Goal: Task Accomplishment & Management: Use online tool/utility

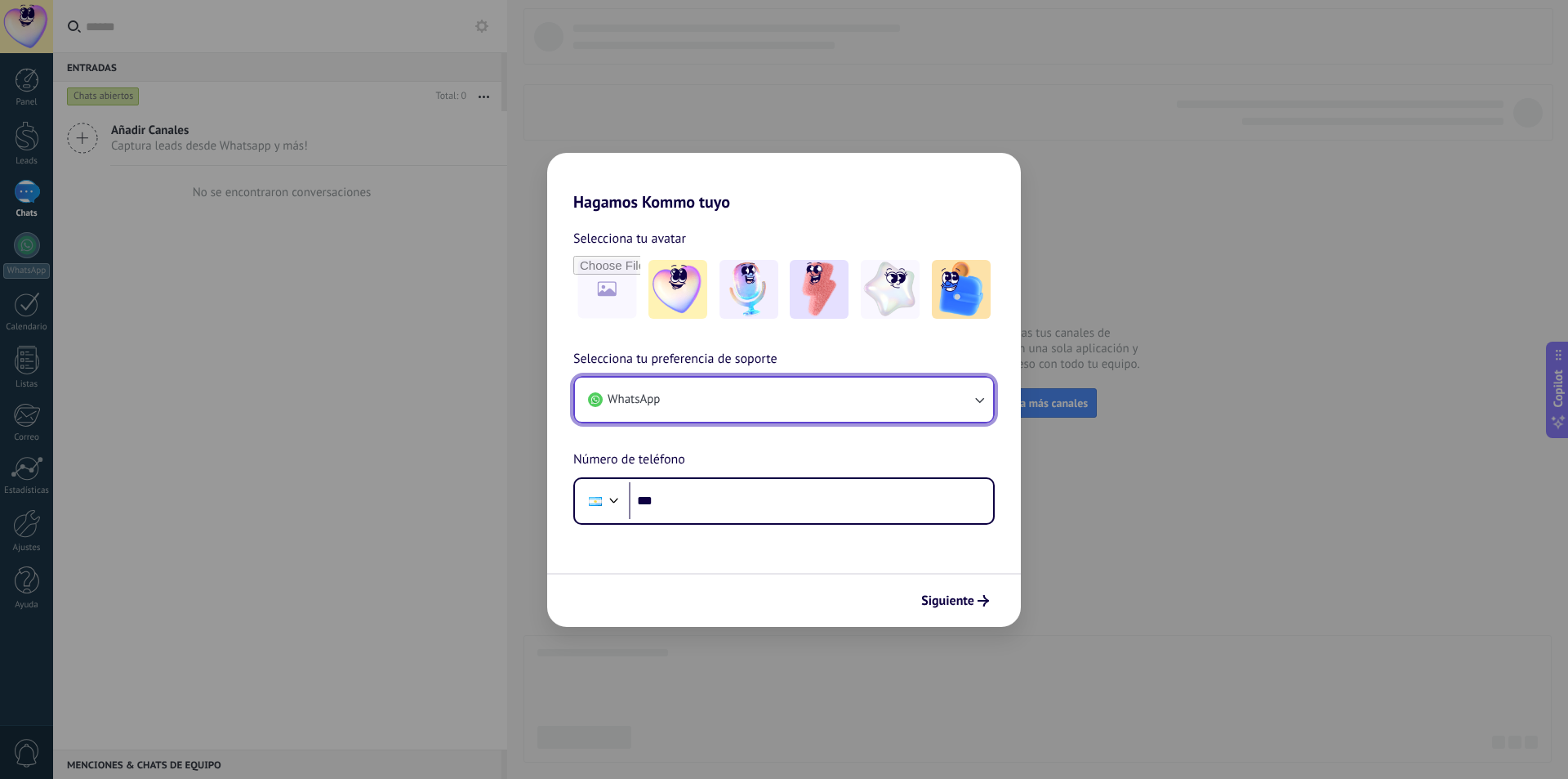
click at [736, 409] on button "WhatsApp" at bounding box center [784, 399] width 418 height 44
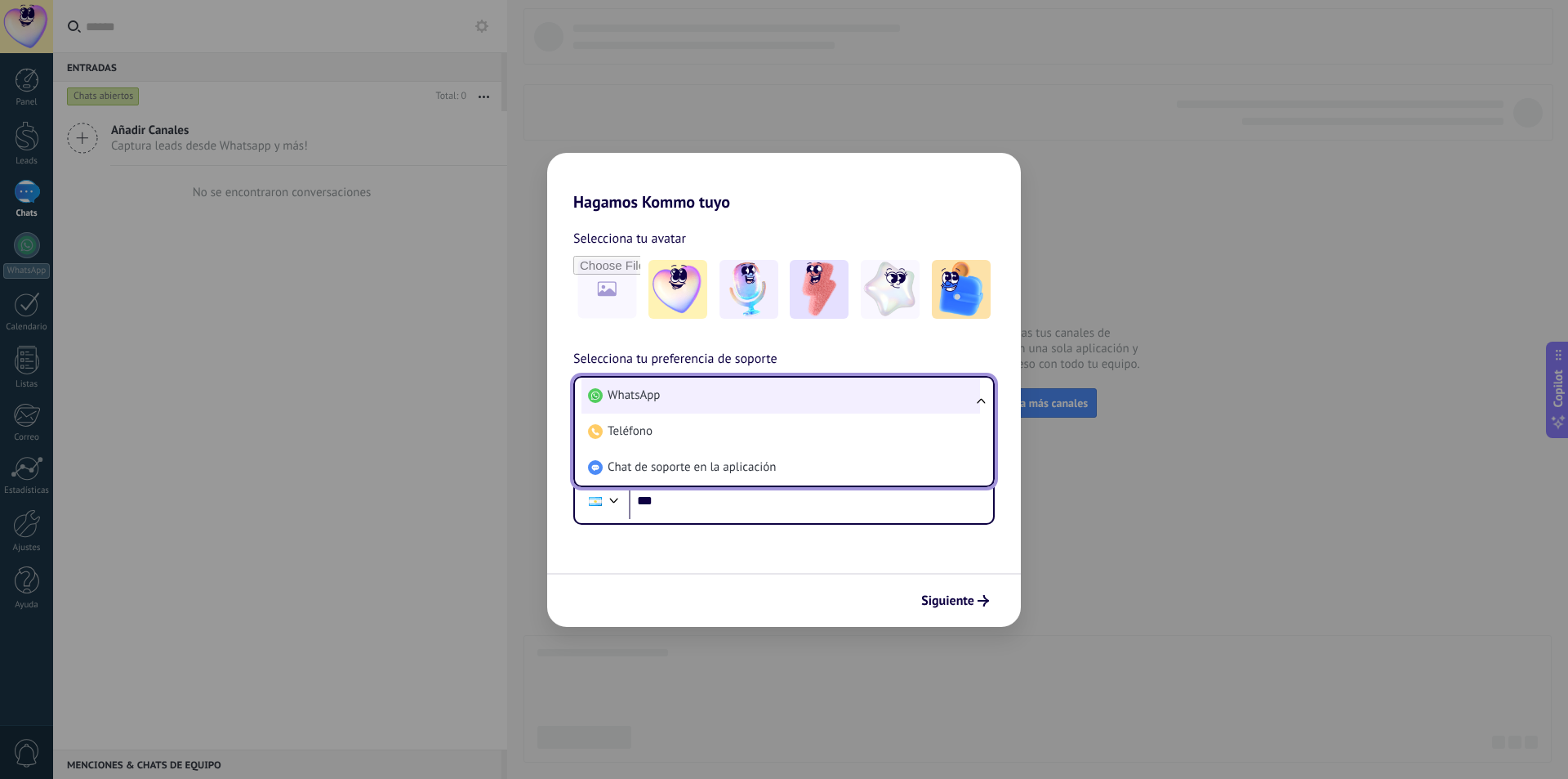
click at [741, 398] on li "WhatsApp" at bounding box center [781, 395] width 399 height 36
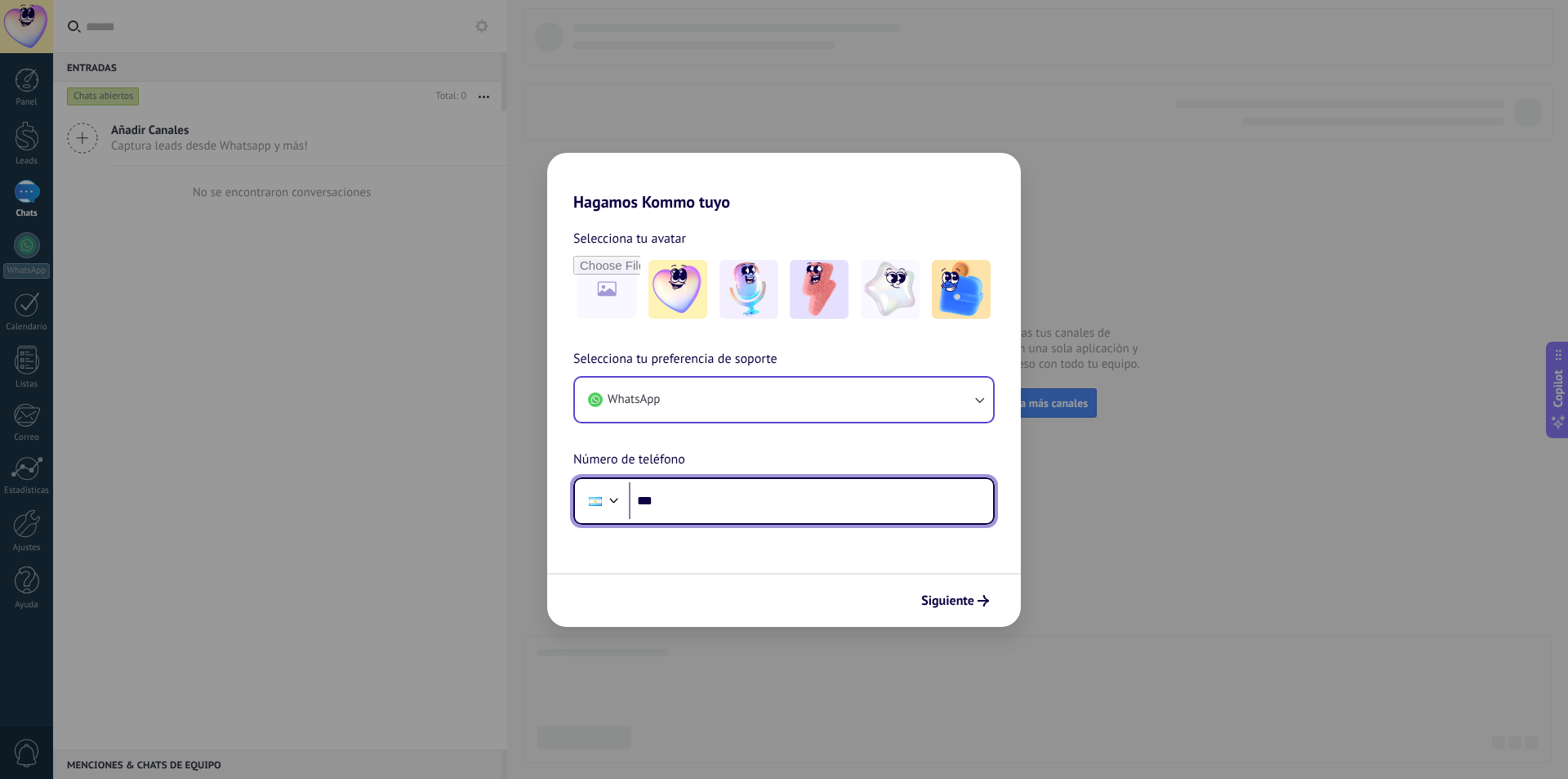
click at [787, 490] on input "***" at bounding box center [811, 501] width 364 height 38
type input "**********"
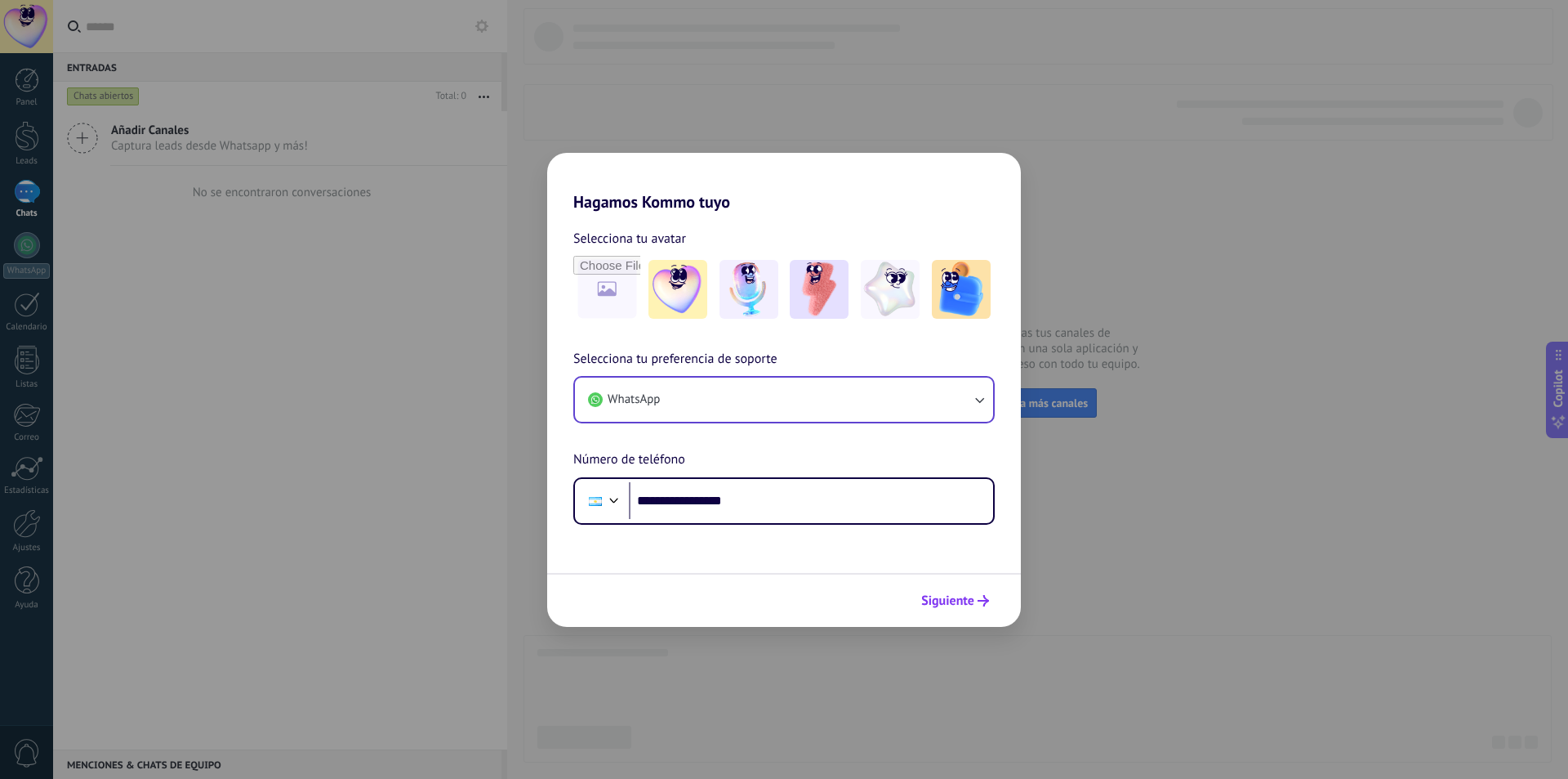
click at [951, 606] on span "Siguiente" at bounding box center [948, 600] width 53 height 12
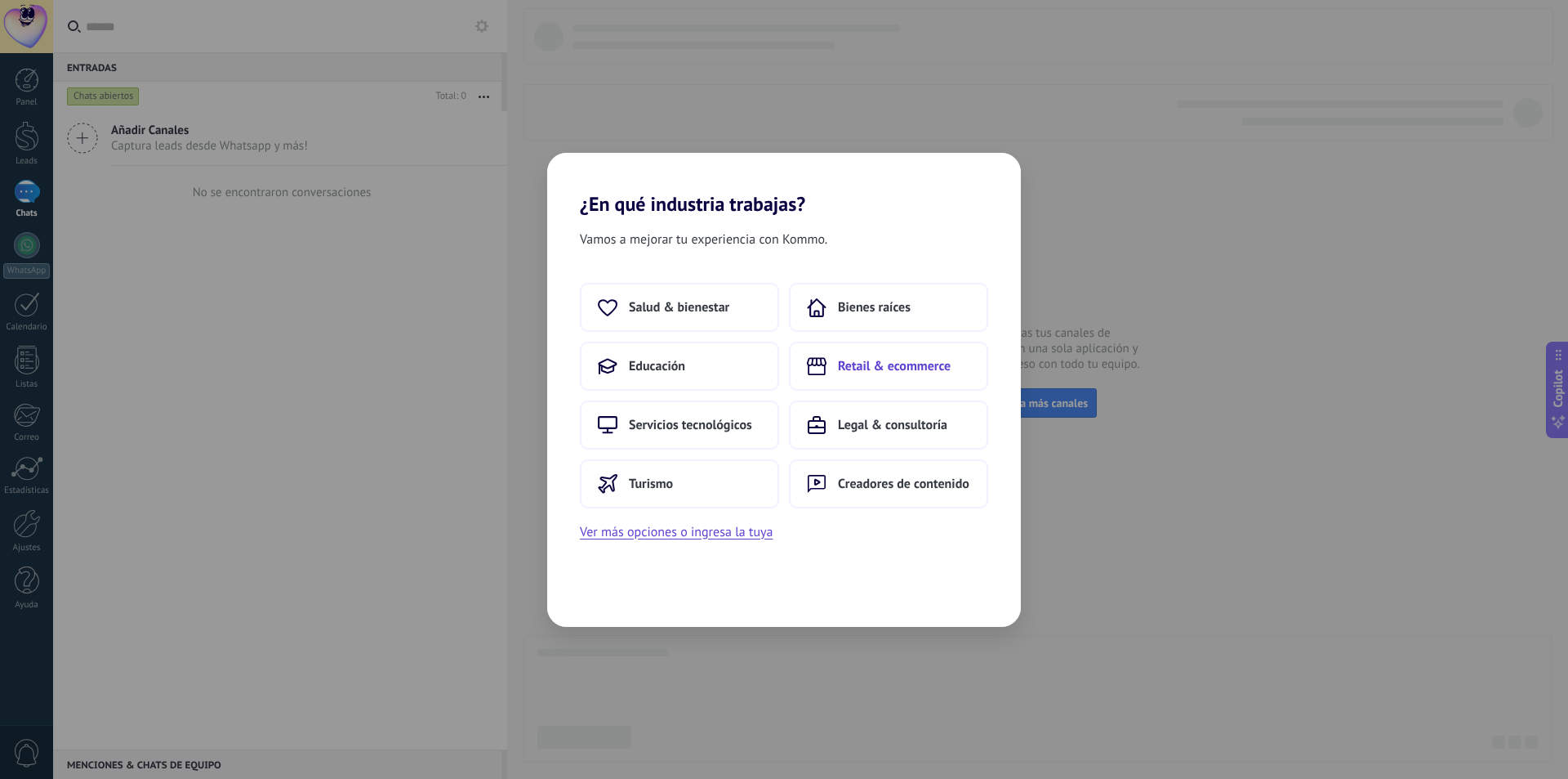
click at [915, 369] on span "Retail & ecommerce" at bounding box center [895, 365] width 113 height 16
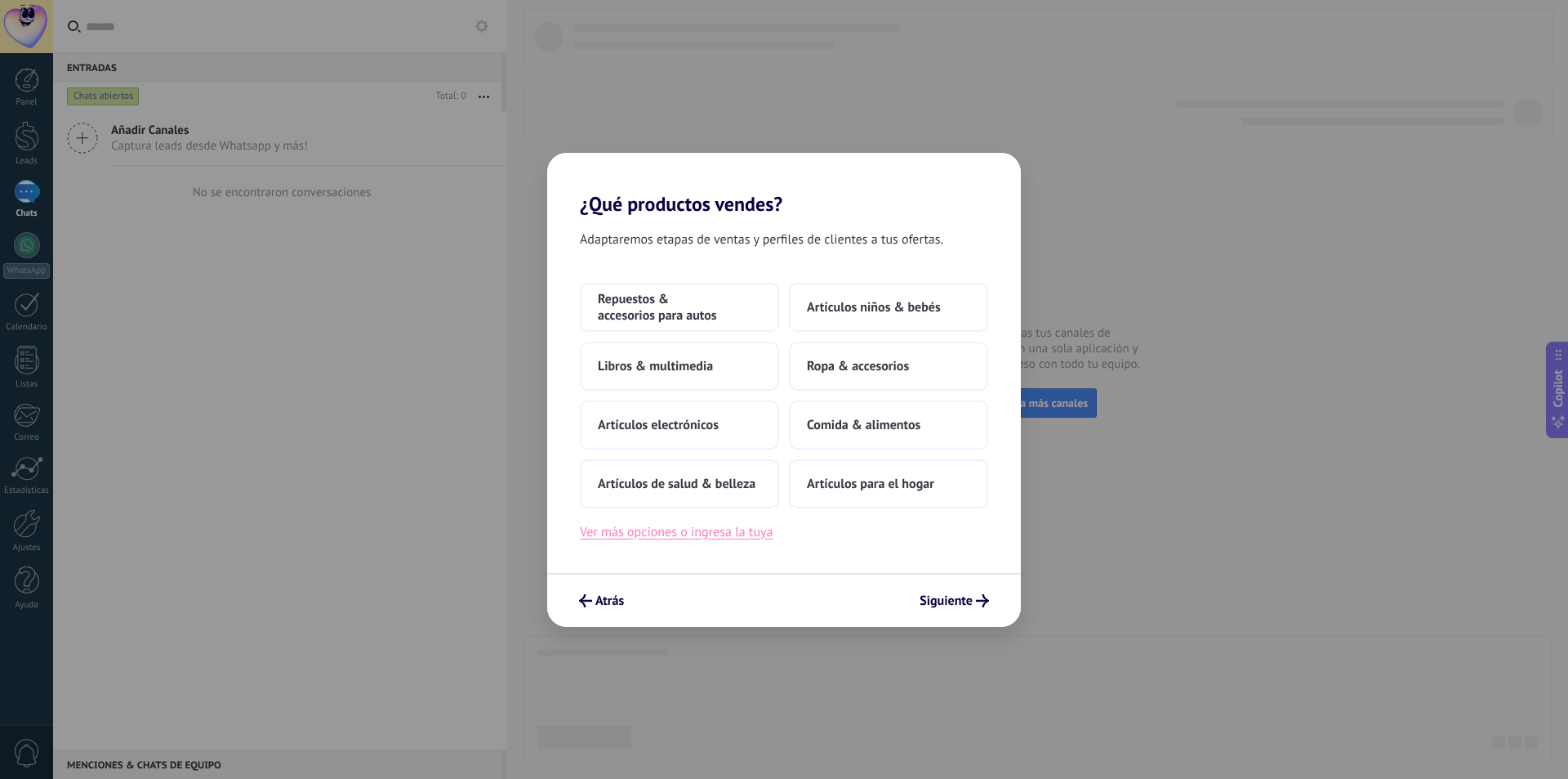
click at [705, 538] on button "Ver más opciones o ingresa la tuya" at bounding box center [676, 531] width 193 height 21
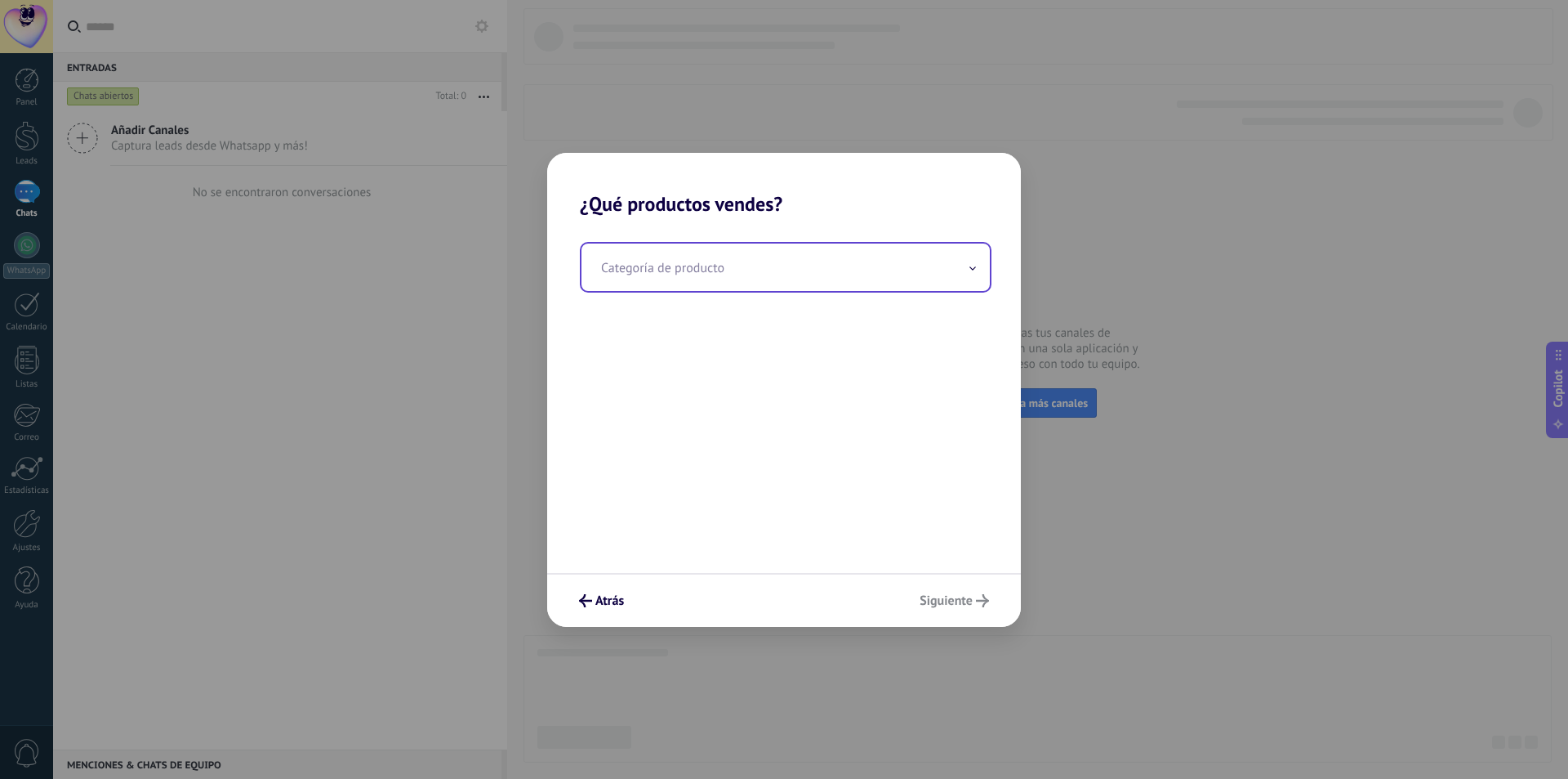
click at [721, 256] on input "text" at bounding box center [785, 267] width 408 height 47
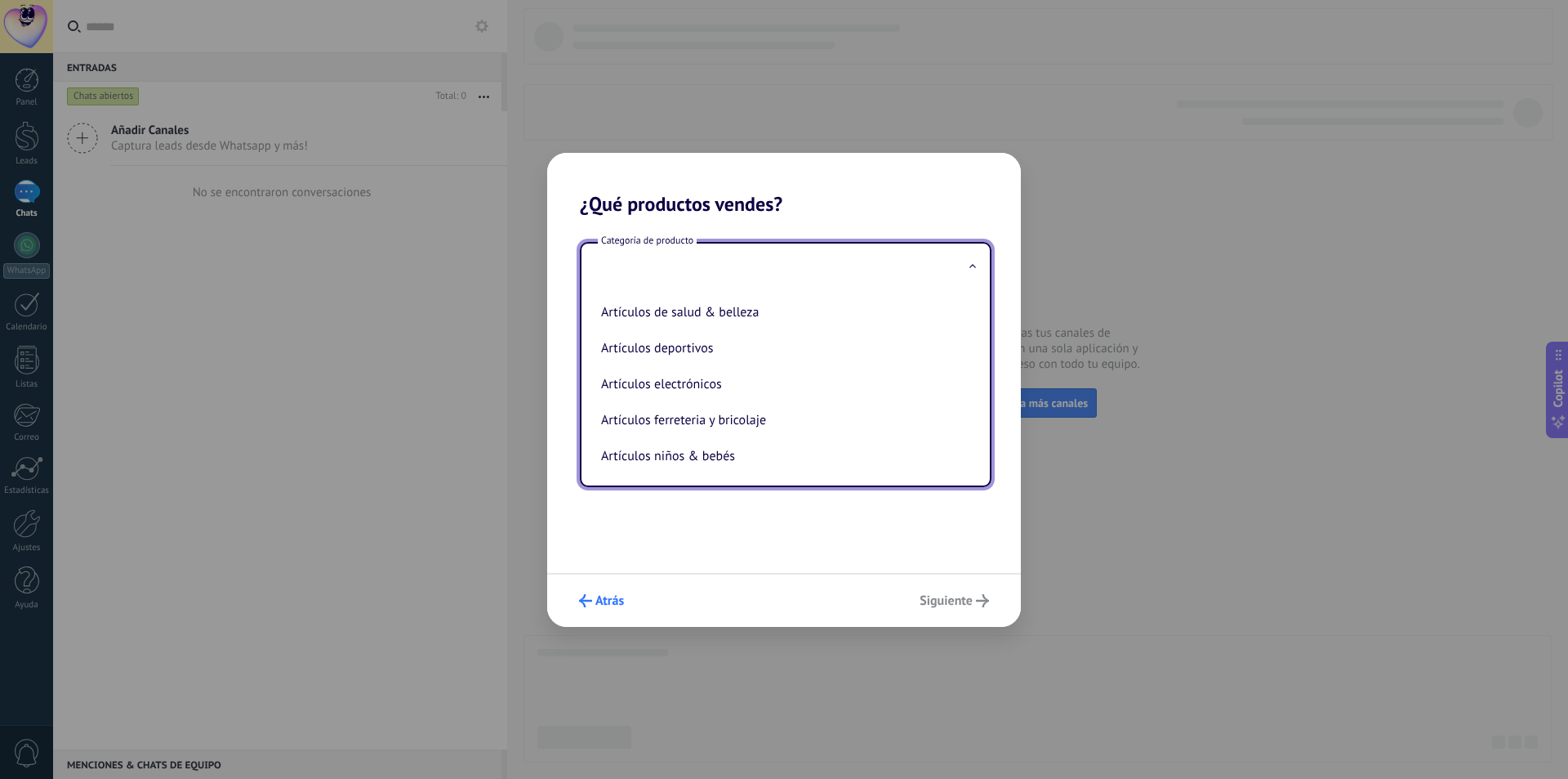
click at [616, 597] on span "Atrás" at bounding box center [609, 600] width 29 height 12
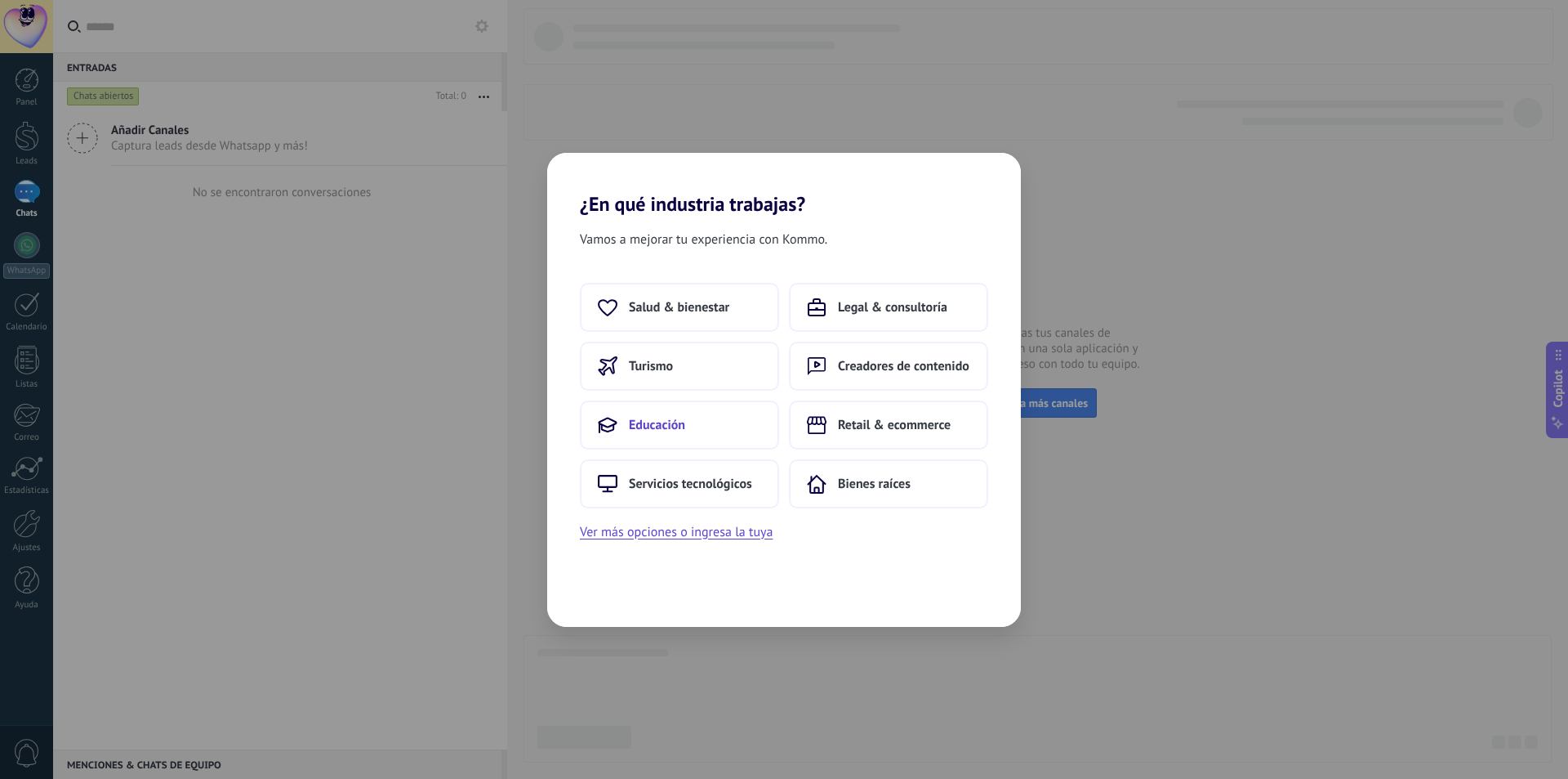
click at [703, 414] on button "Educación" at bounding box center [679, 424] width 199 height 49
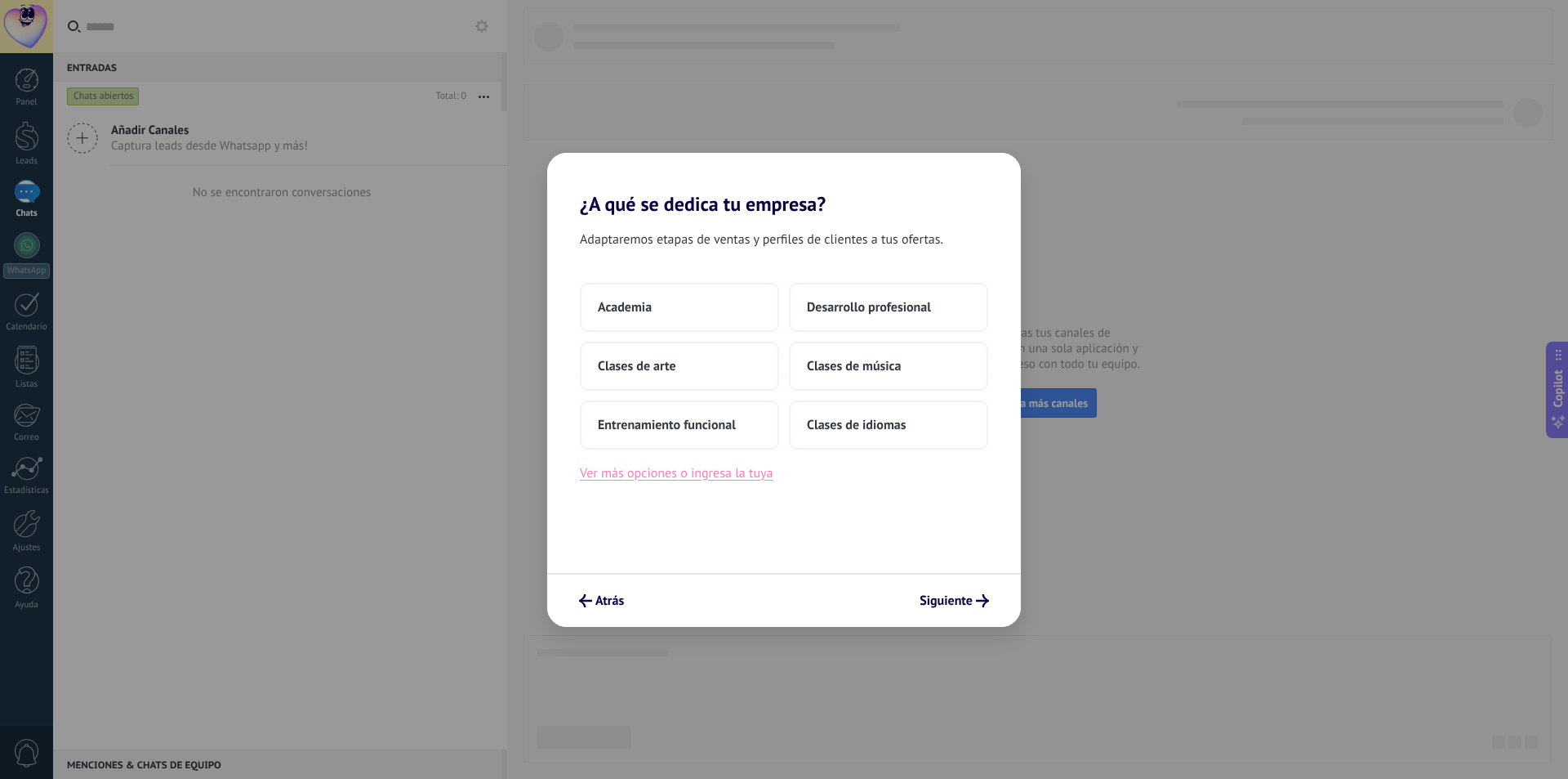
click at [678, 483] on button "Ver más opciones o ingresa la tuya" at bounding box center [676, 472] width 193 height 21
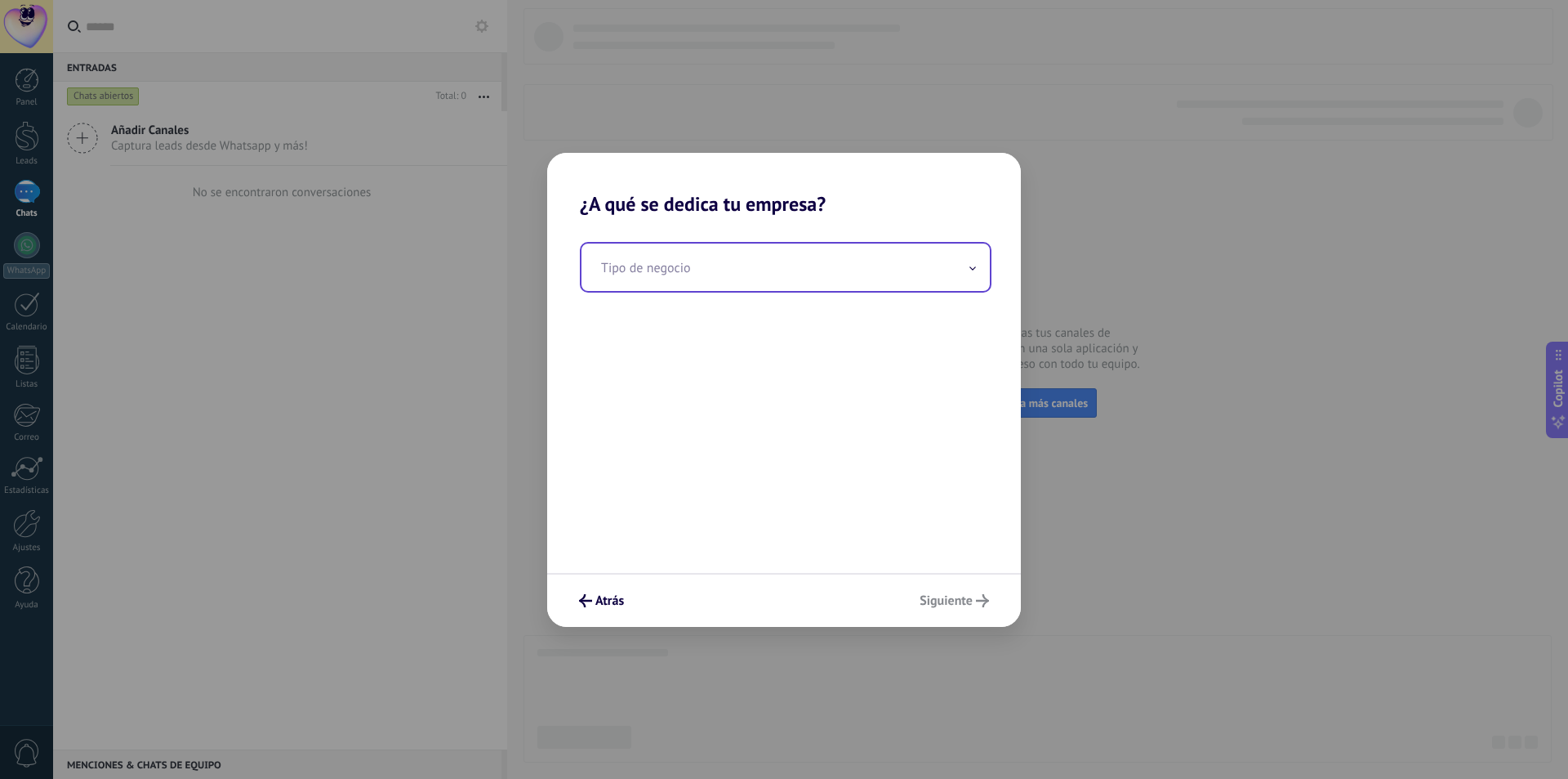
click at [712, 267] on input "text" at bounding box center [785, 267] width 408 height 47
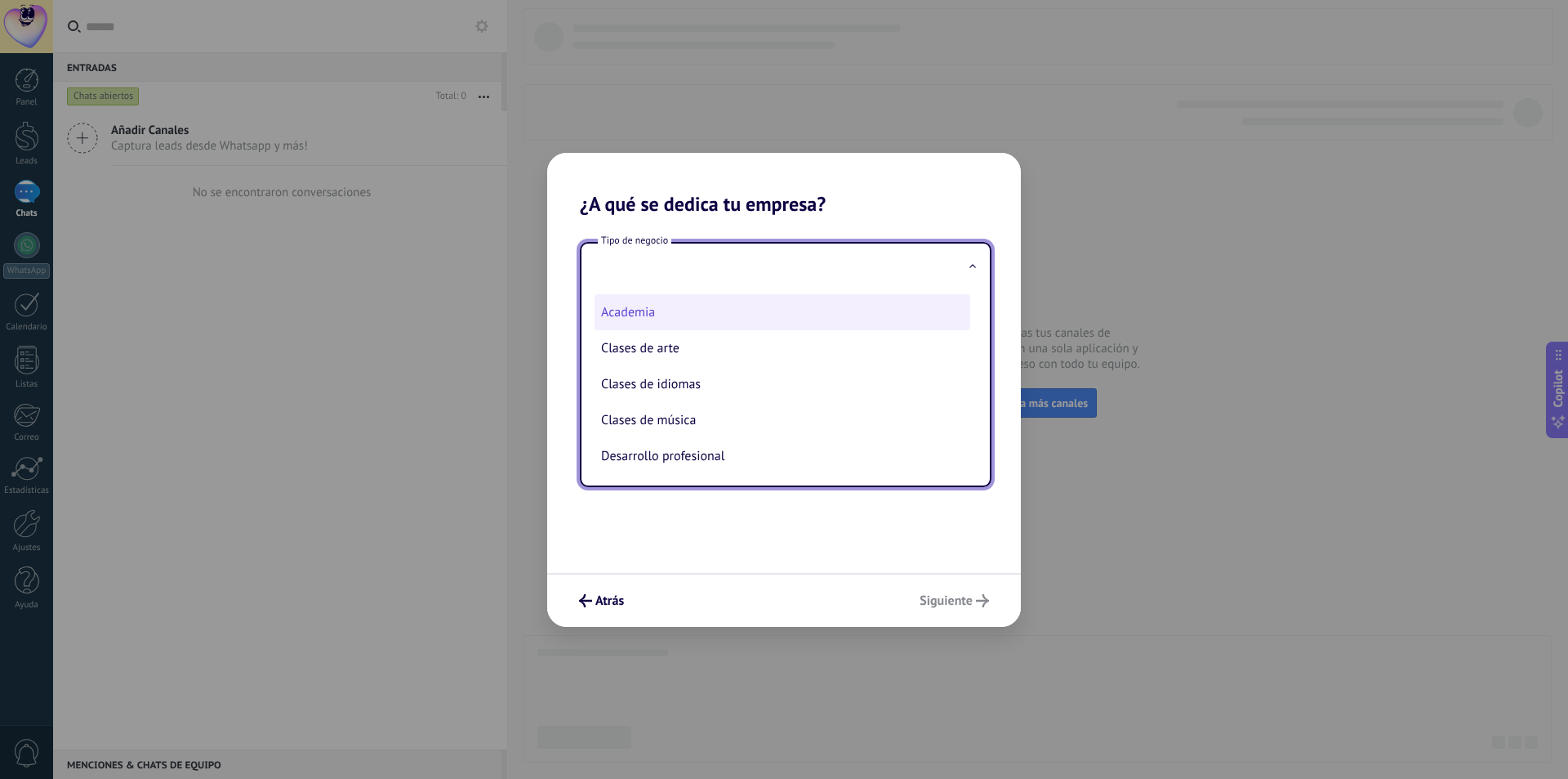
click at [690, 323] on li "Academia" at bounding box center [782, 312] width 375 height 36
type input "********"
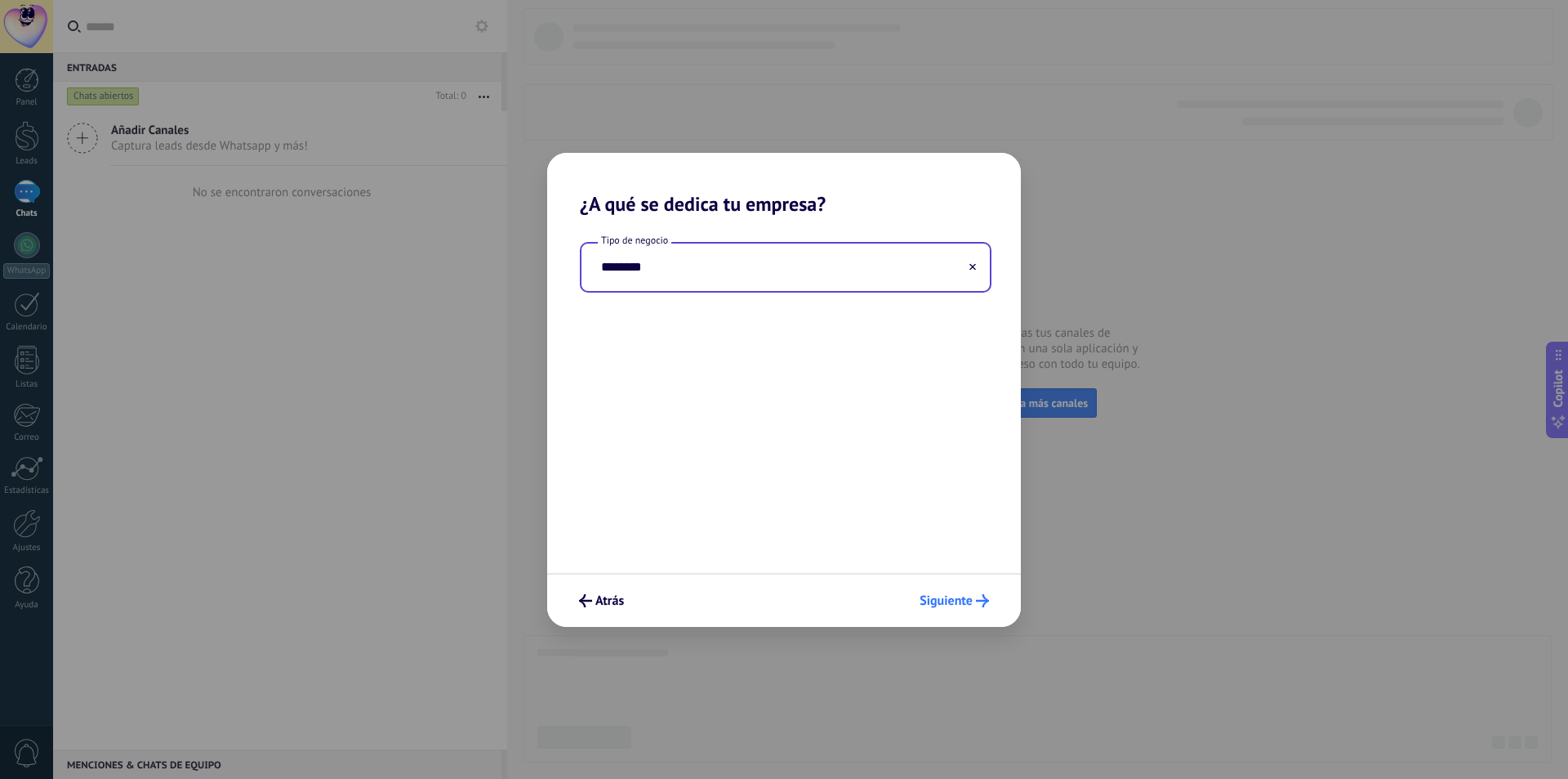
click at [949, 605] on span "Siguiente" at bounding box center [946, 600] width 53 height 12
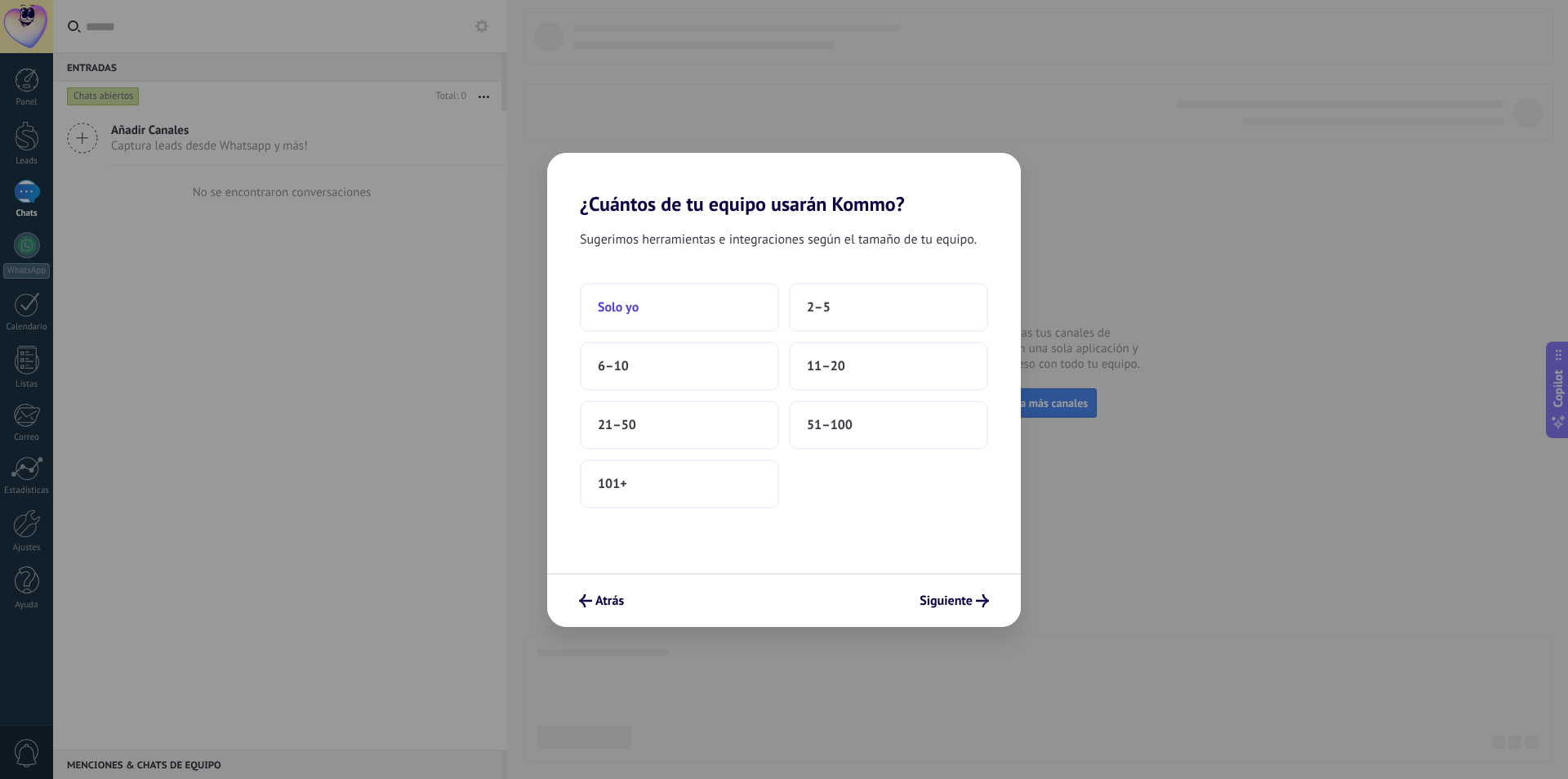
click at [695, 308] on button "Solo yo" at bounding box center [679, 307] width 199 height 49
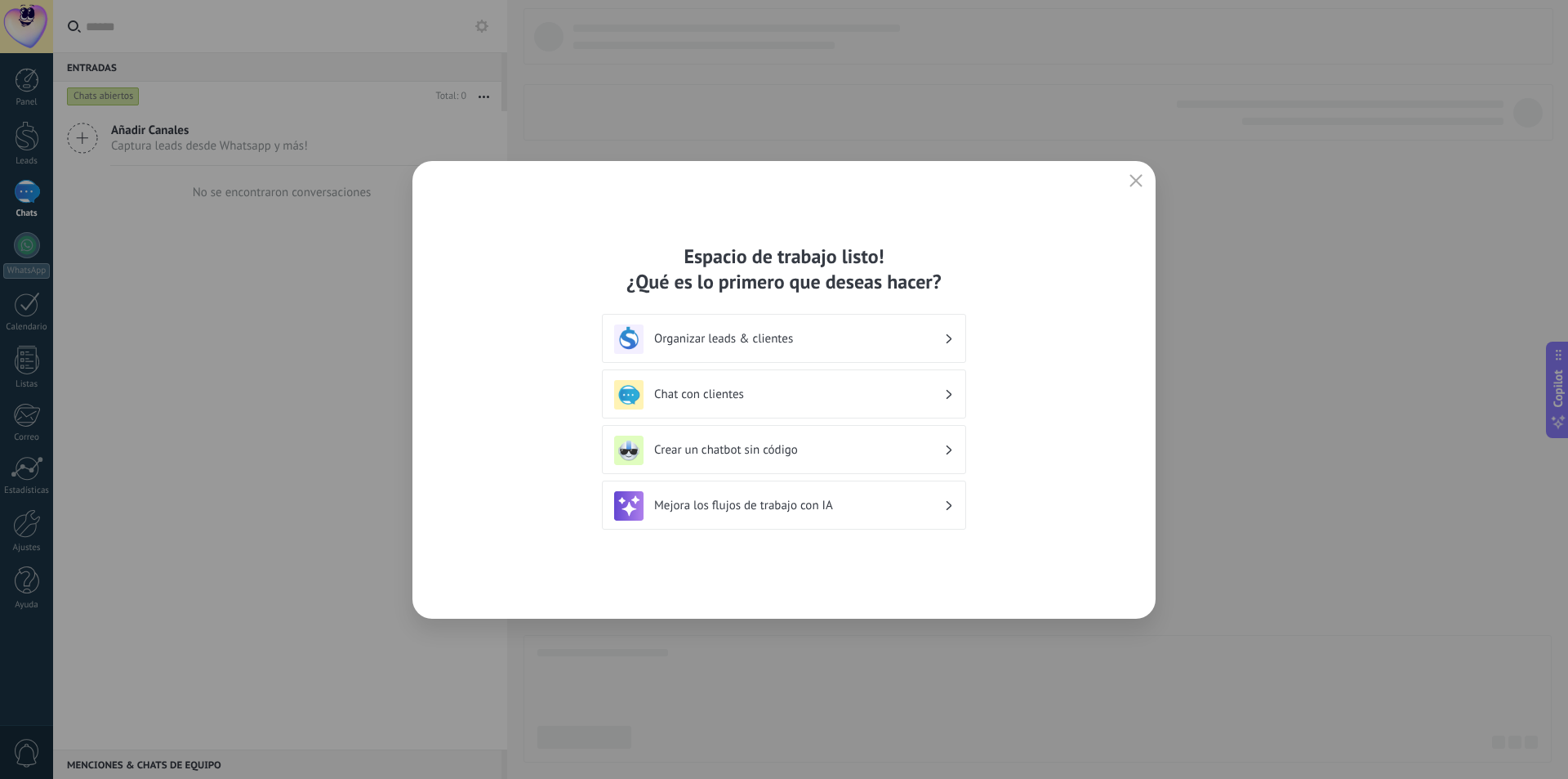
click at [675, 405] on div "Chat con clientes" at bounding box center [784, 394] width 340 height 29
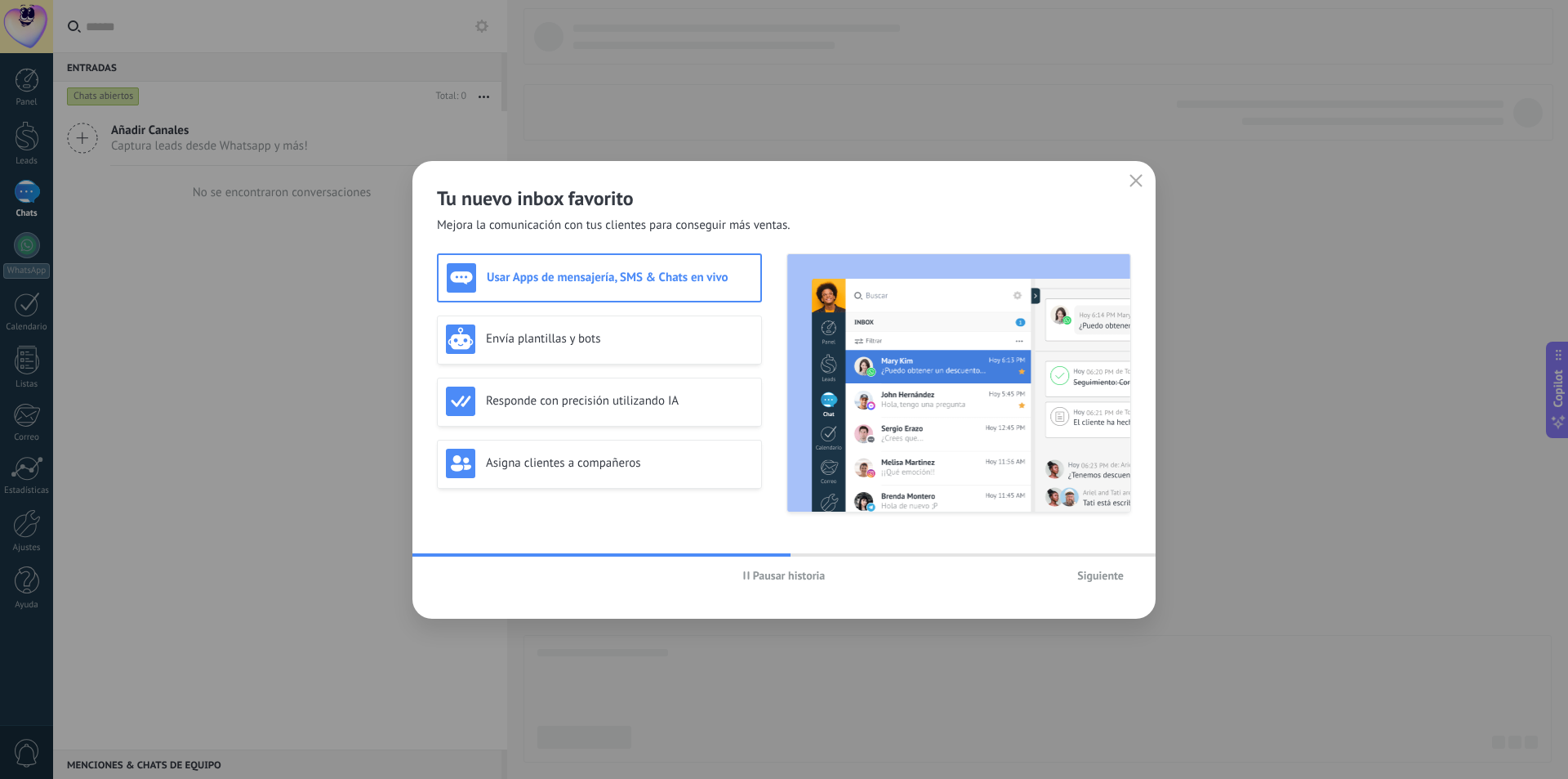
click at [1122, 576] on span "Siguiente" at bounding box center [1100, 575] width 46 height 12
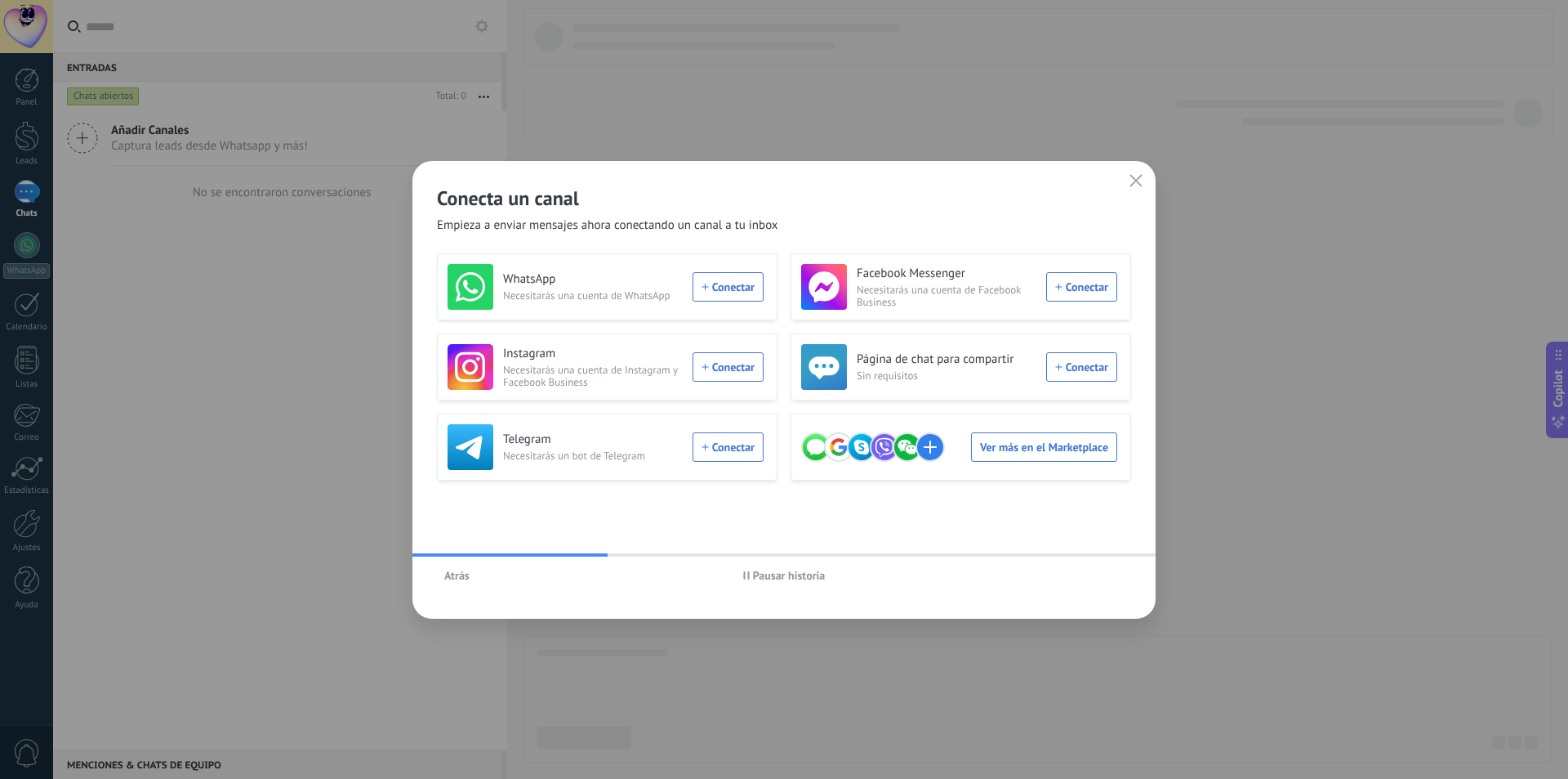
click at [754, 576] on span "Pausar historia" at bounding box center [789, 575] width 72 height 12
click at [704, 290] on div "WhatsApp Necesitarás una cuenta de WhatsApp Conectar" at bounding box center [606, 286] width 316 height 45
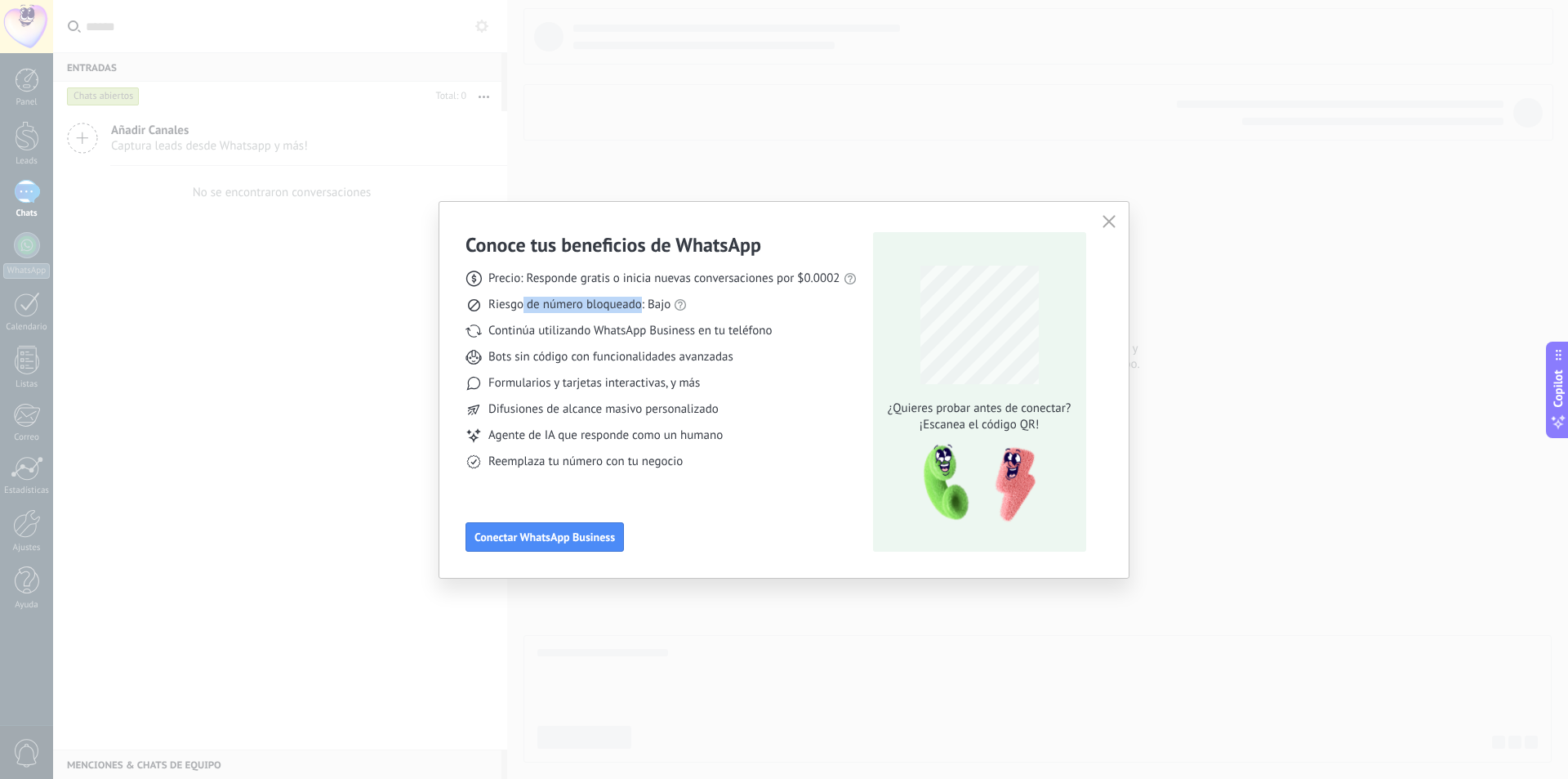
drag, startPoint x: 524, startPoint y: 302, endPoint x: 640, endPoint y: 303, distance: 116.0
click at [640, 303] on span "Riesgo de número bloqueado: Bajo" at bounding box center [579, 304] width 182 height 16
drag, startPoint x: 549, startPoint y: 333, endPoint x: 779, endPoint y: 351, distance: 230.7
click at [779, 351] on div "Precio: Responde gratis o inicia nuevas conversaciones por $0.0002 Riesgo de nú…" at bounding box center [661, 364] width 391 height 212
drag, startPoint x: 547, startPoint y: 388, endPoint x: 628, endPoint y: 413, distance: 84.8
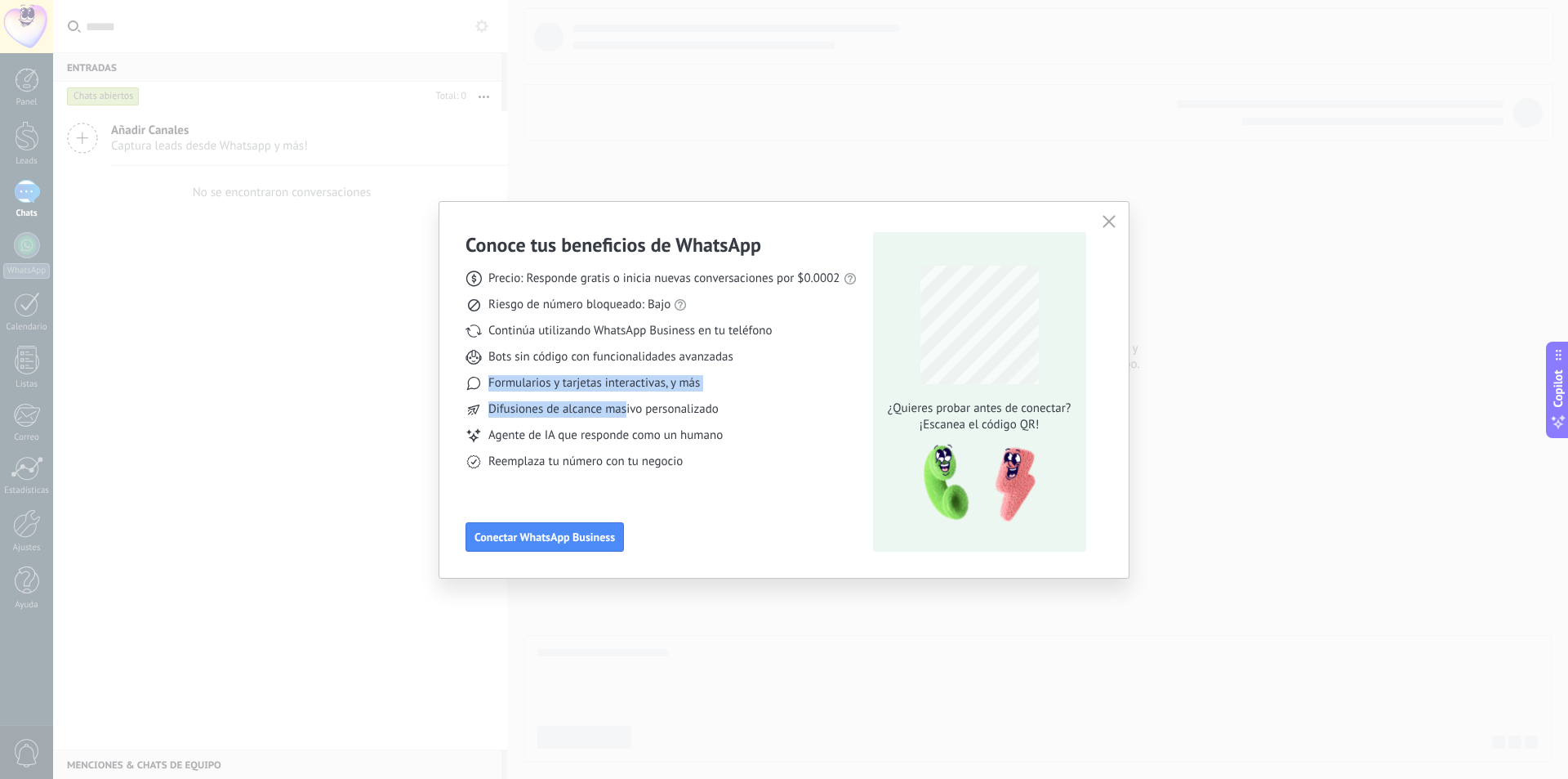
click at [628, 413] on div "Precio: Responde gratis o inicia nuevas conversaciones por $0.0002 Riesgo de nú…" at bounding box center [661, 364] width 391 height 212
click at [1117, 224] on button "button" at bounding box center [1108, 221] width 21 height 23
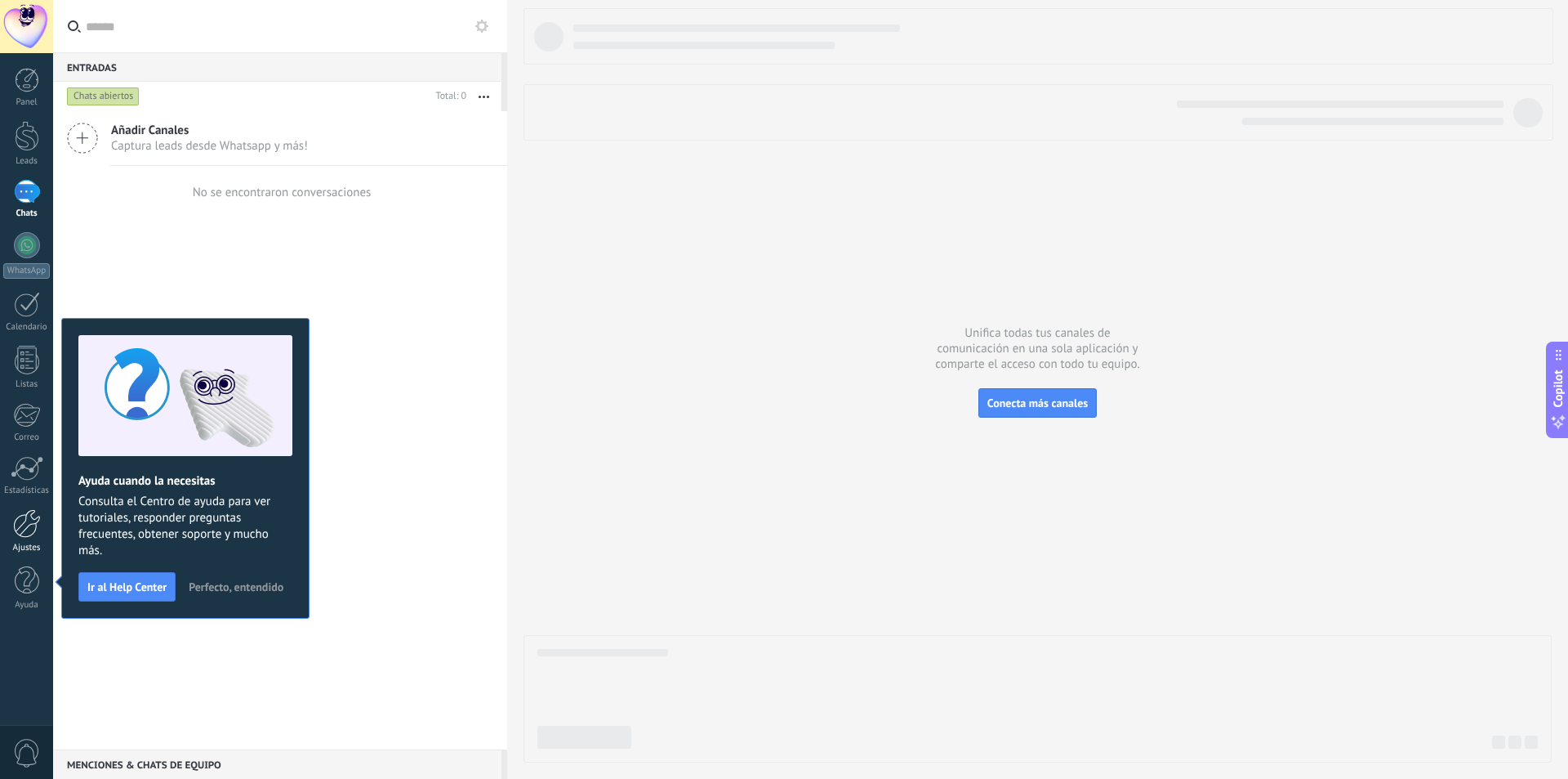
click at [30, 531] on div at bounding box center [27, 524] width 28 height 29
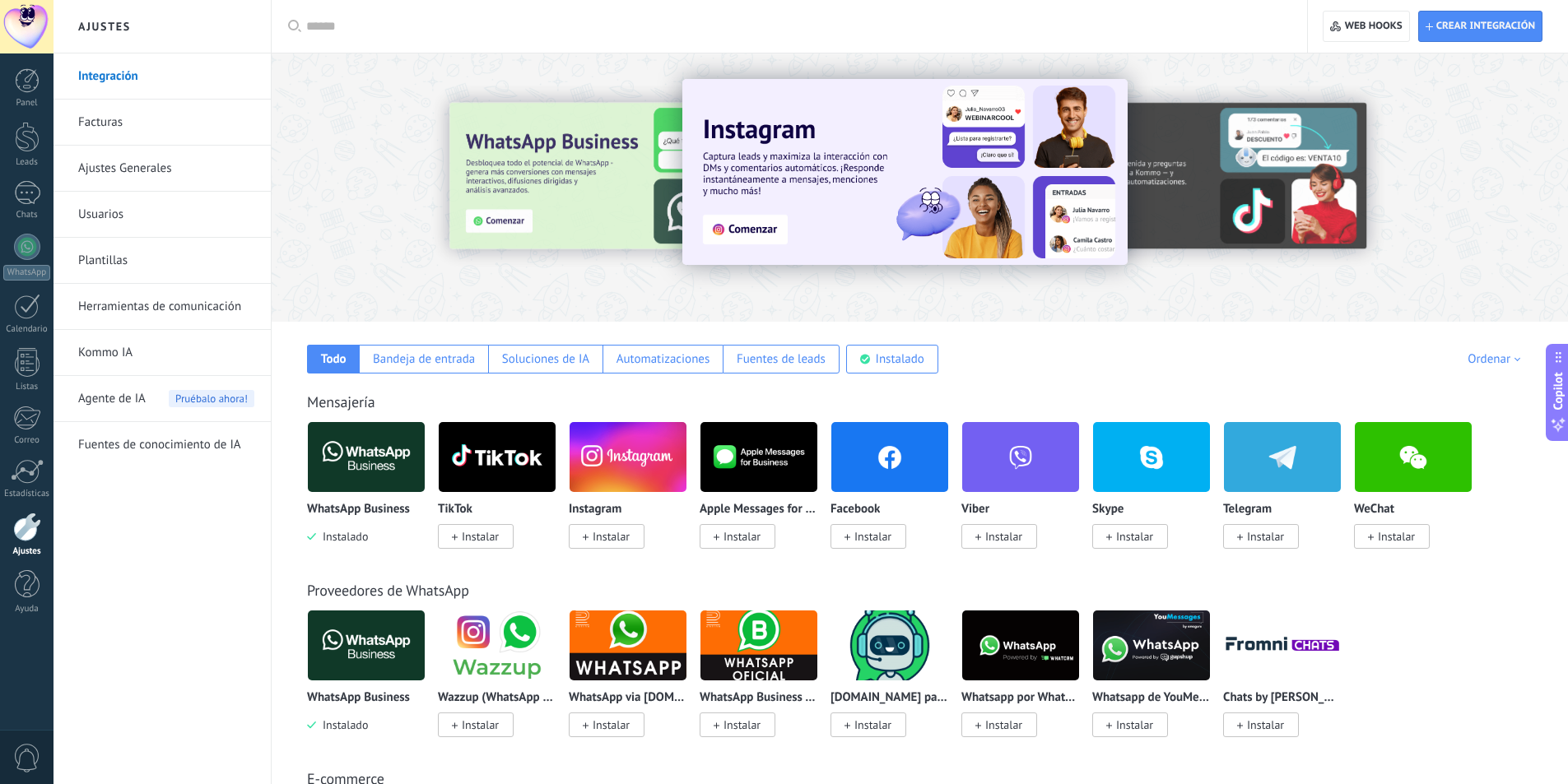
click at [111, 120] on link "Facturas" at bounding box center [166, 122] width 176 height 46
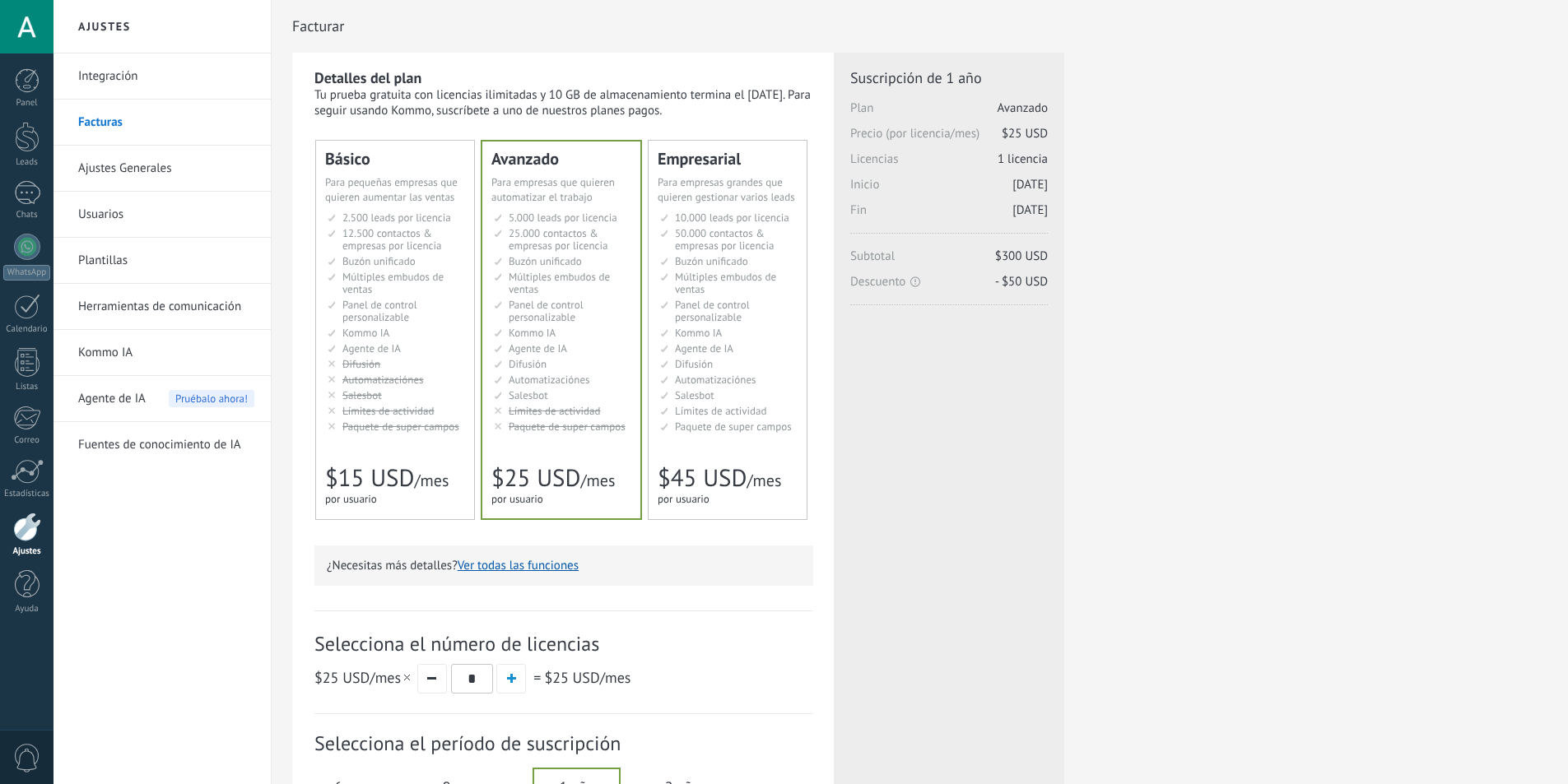
click at [373, 320] on span "Panel de control personalizable" at bounding box center [380, 310] width 75 height 26
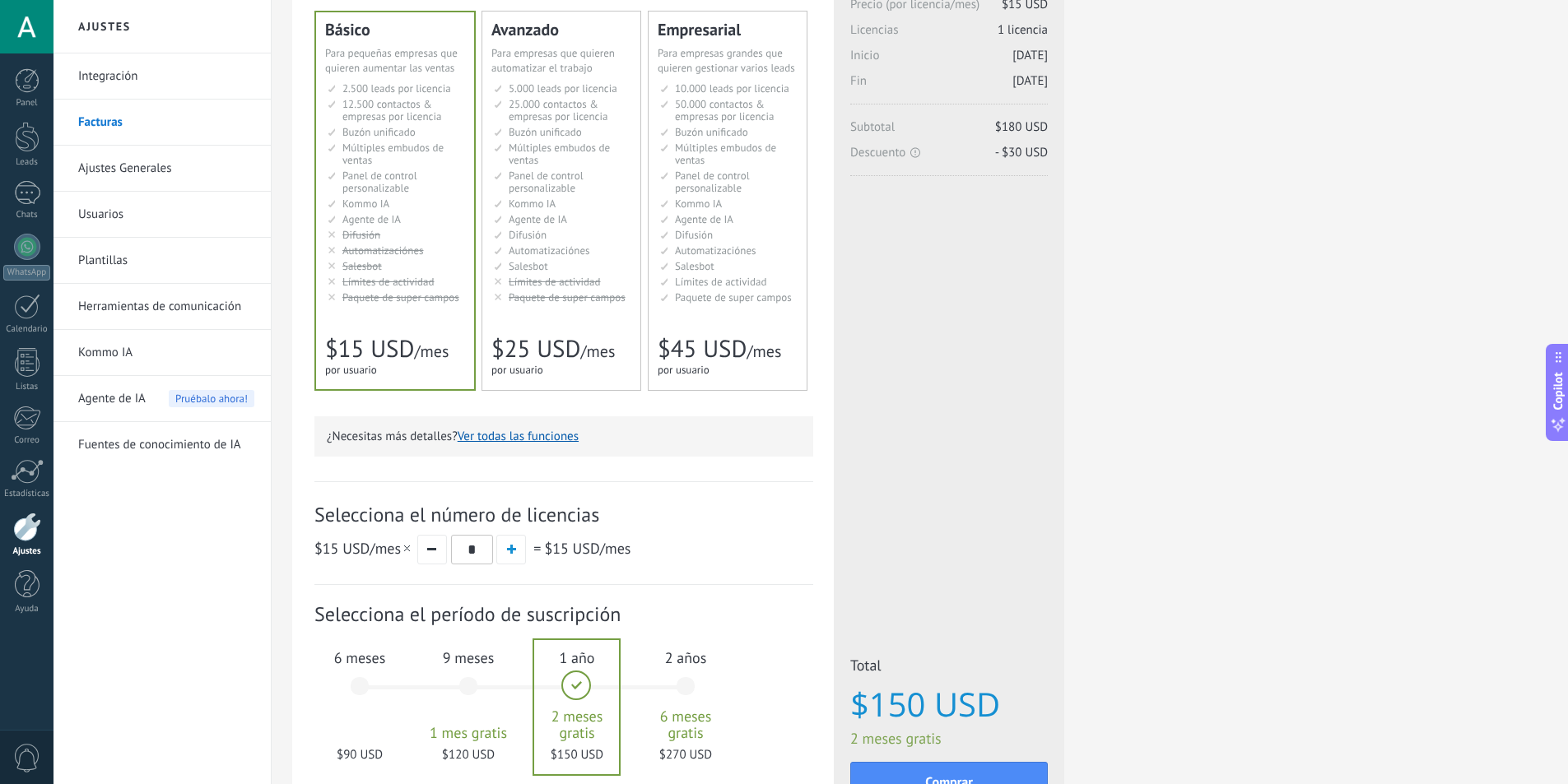
scroll to position [247, 0]
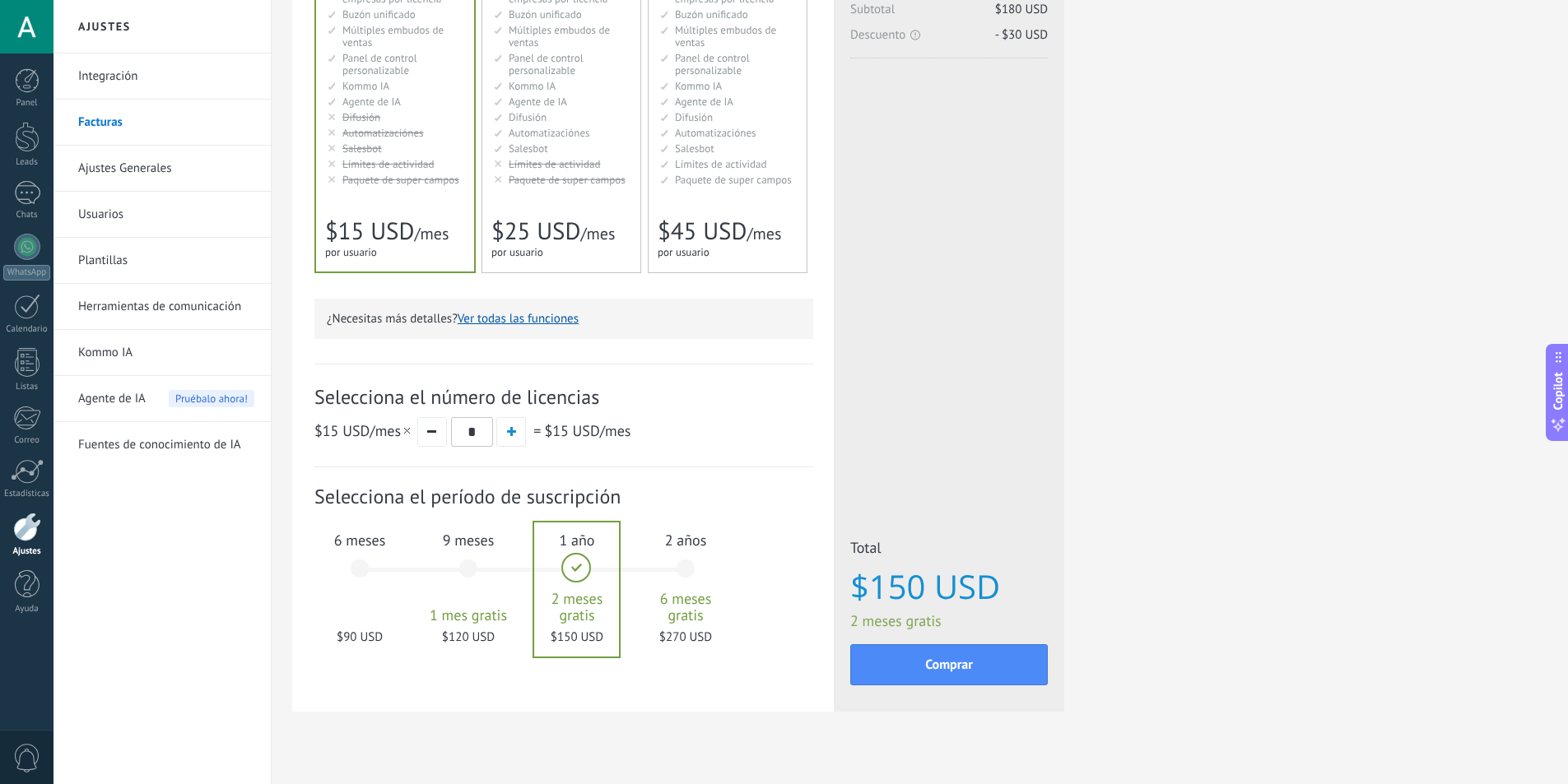
click at [351, 573] on div "6 meses $90 USD" at bounding box center [360, 575] width 89 height 116
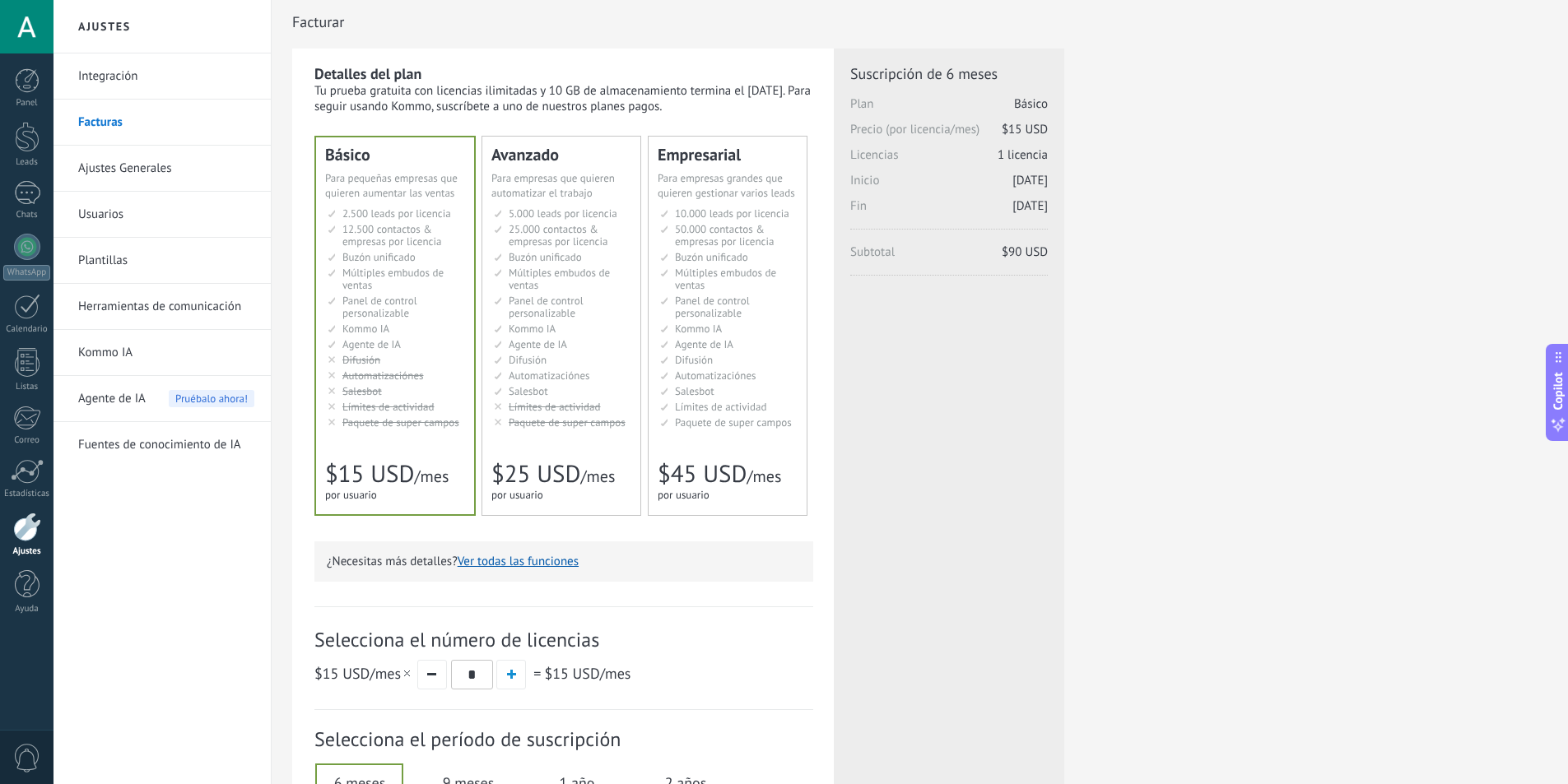
scroll to position [0, 0]
click at [587, 499] on div "for 1 user for 1 user por usuario 为1个用户 para 1 usuário untuk 1 pengguna 1 kulla…" at bounding box center [553, 498] width 124 height 16
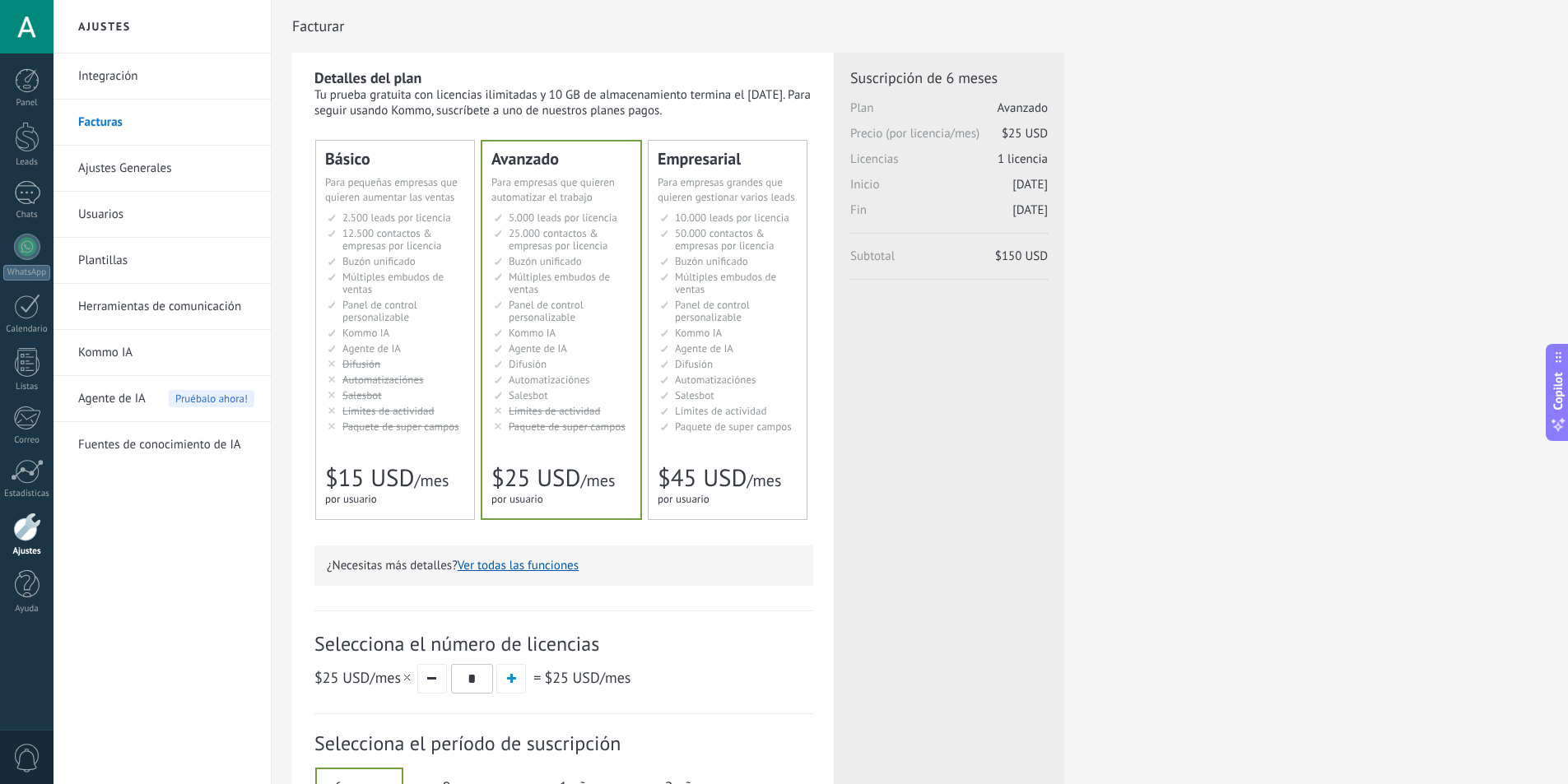
click at [403, 486] on span "$15 USD" at bounding box center [369, 477] width 89 height 31
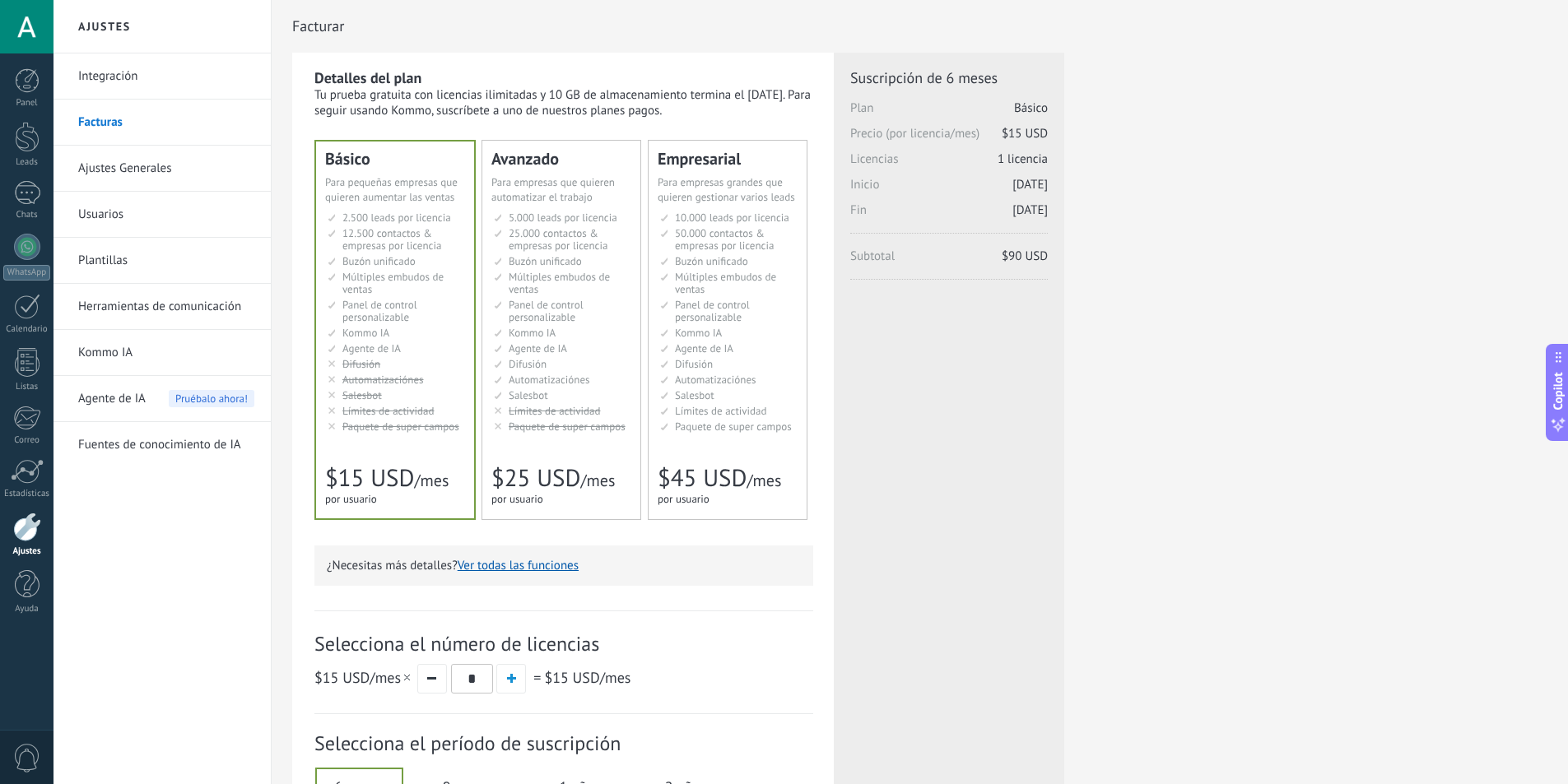
click at [150, 75] on link "Integración" at bounding box center [166, 76] width 176 height 46
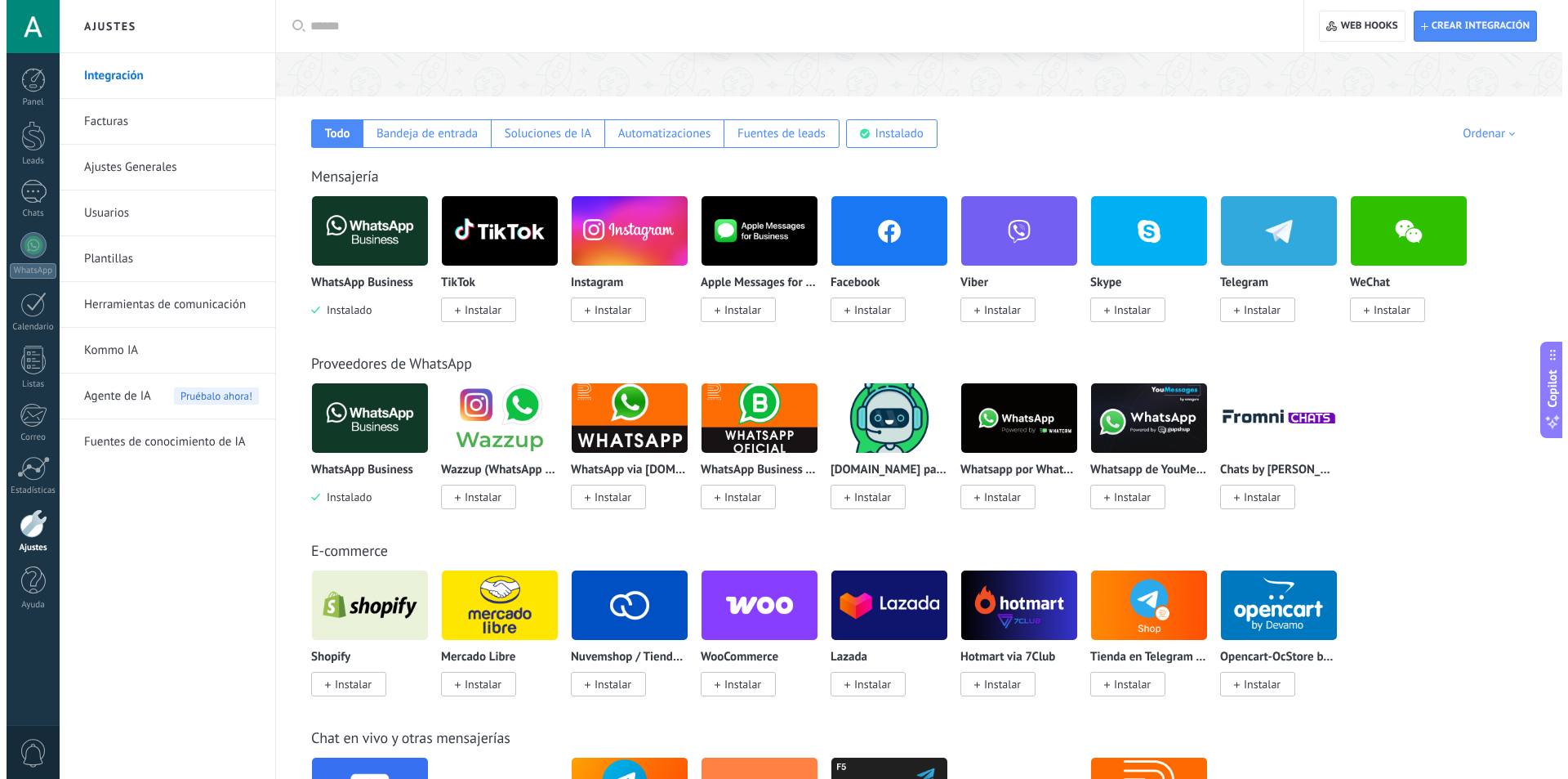
scroll to position [245, 0]
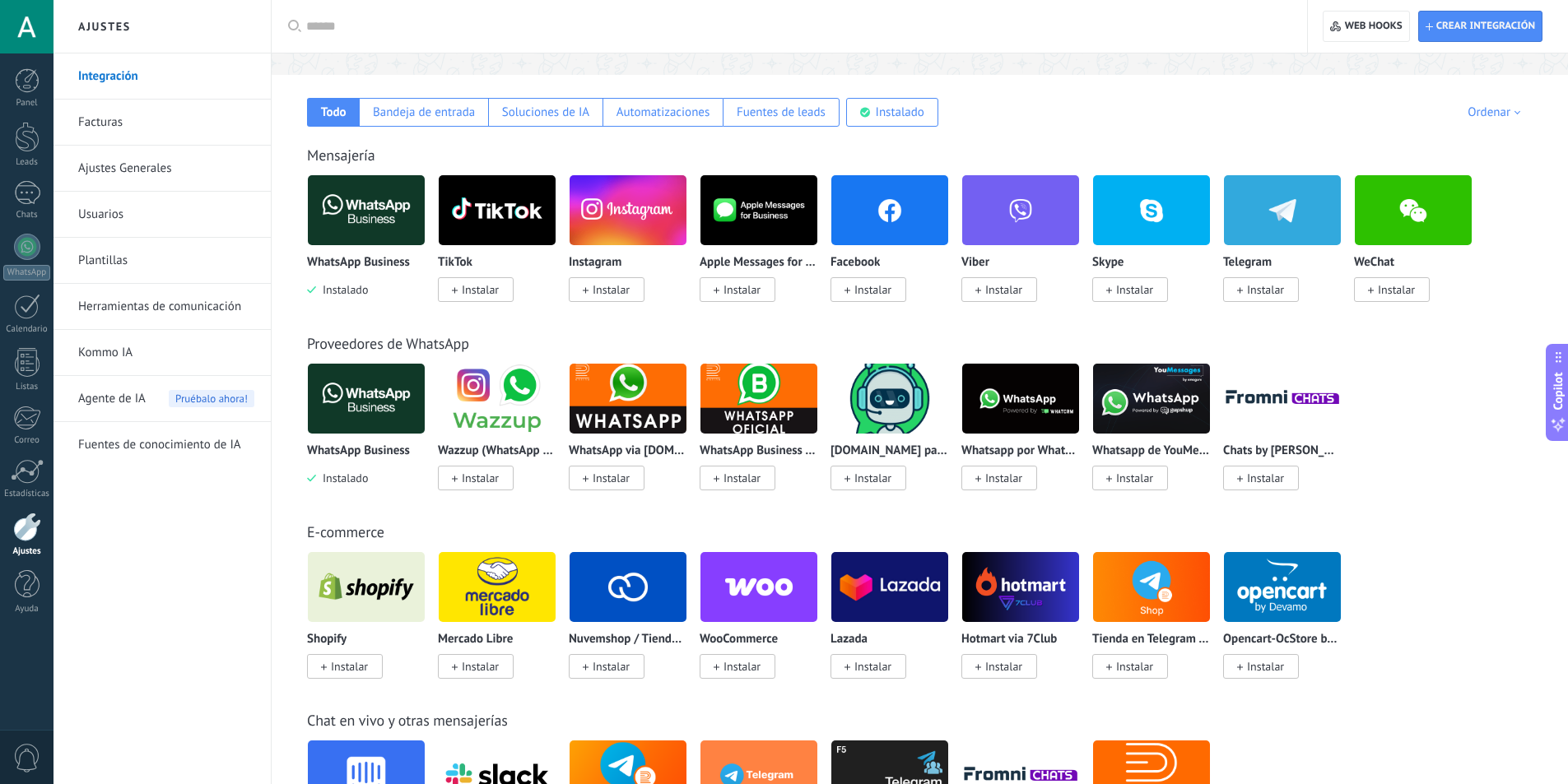
click at [372, 283] on div "WhatsApp Business Instalado" at bounding box center [366, 276] width 119 height 42
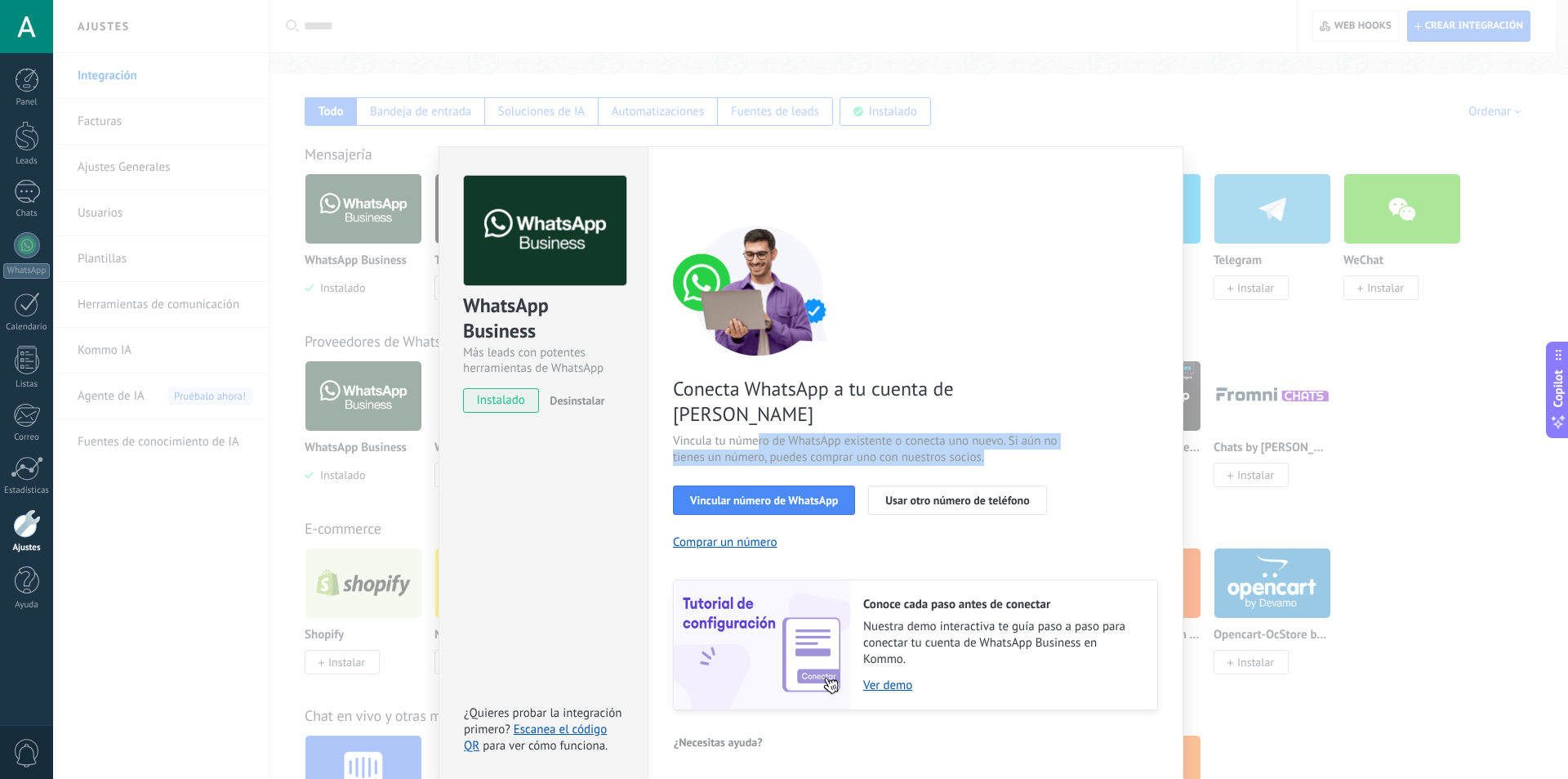
drag, startPoint x: 920, startPoint y: 416, endPoint x: 1095, endPoint y: 416, distance: 175.0
click at [1095, 416] on div "Conecta WhatsApp a tu cuenta de Kommo Vincula tu número de WhatsApp existente o…" at bounding box center [916, 467] width 485 height 485
click at [793, 494] on span "Vincular número de WhatsApp" at bounding box center [764, 500] width 148 height 12
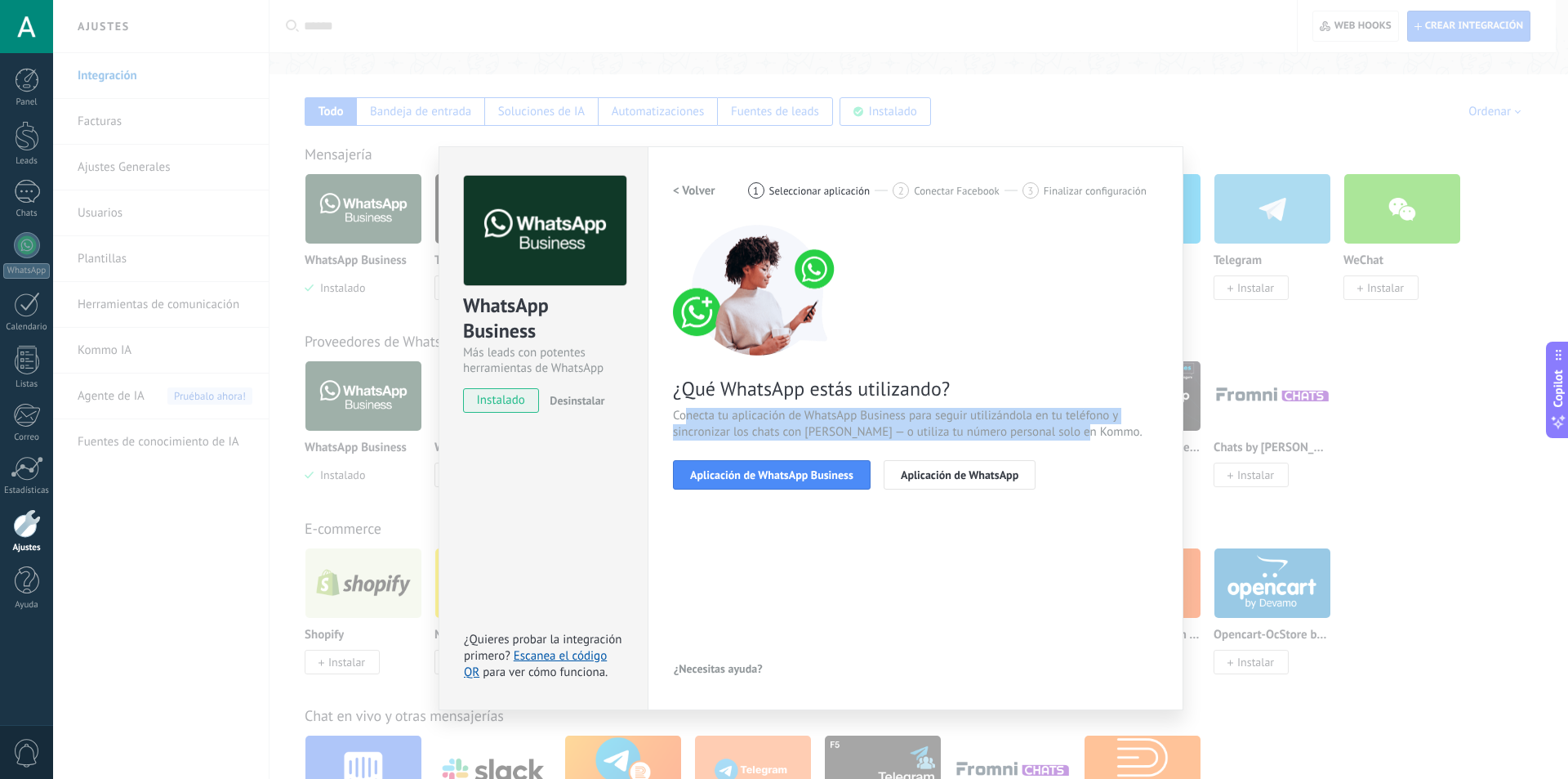
drag, startPoint x: 688, startPoint y: 409, endPoint x: 1117, endPoint y: 429, distance: 429.5
click at [1117, 429] on span "Conecta tu aplicación de WhatsApp Business para seguir utilizándola en tu teléf…" at bounding box center [916, 424] width 485 height 33
click at [1057, 429] on span "Conecta tu aplicación de WhatsApp Business para seguir utilizándola en tu teléf…" at bounding box center [916, 424] width 485 height 33
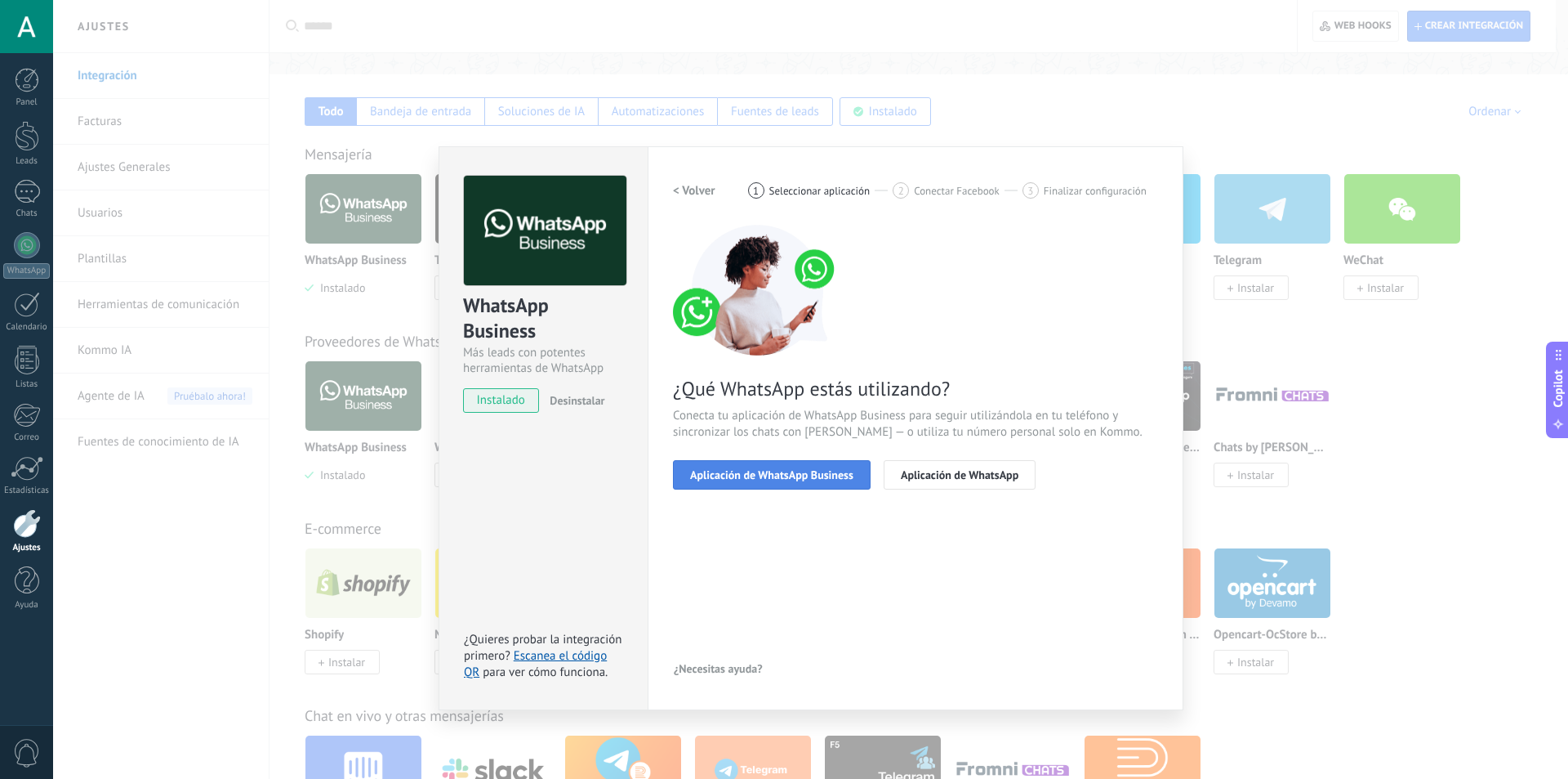
click at [810, 480] on span "Aplicación de WhatsApp Business" at bounding box center [772, 475] width 163 height 12
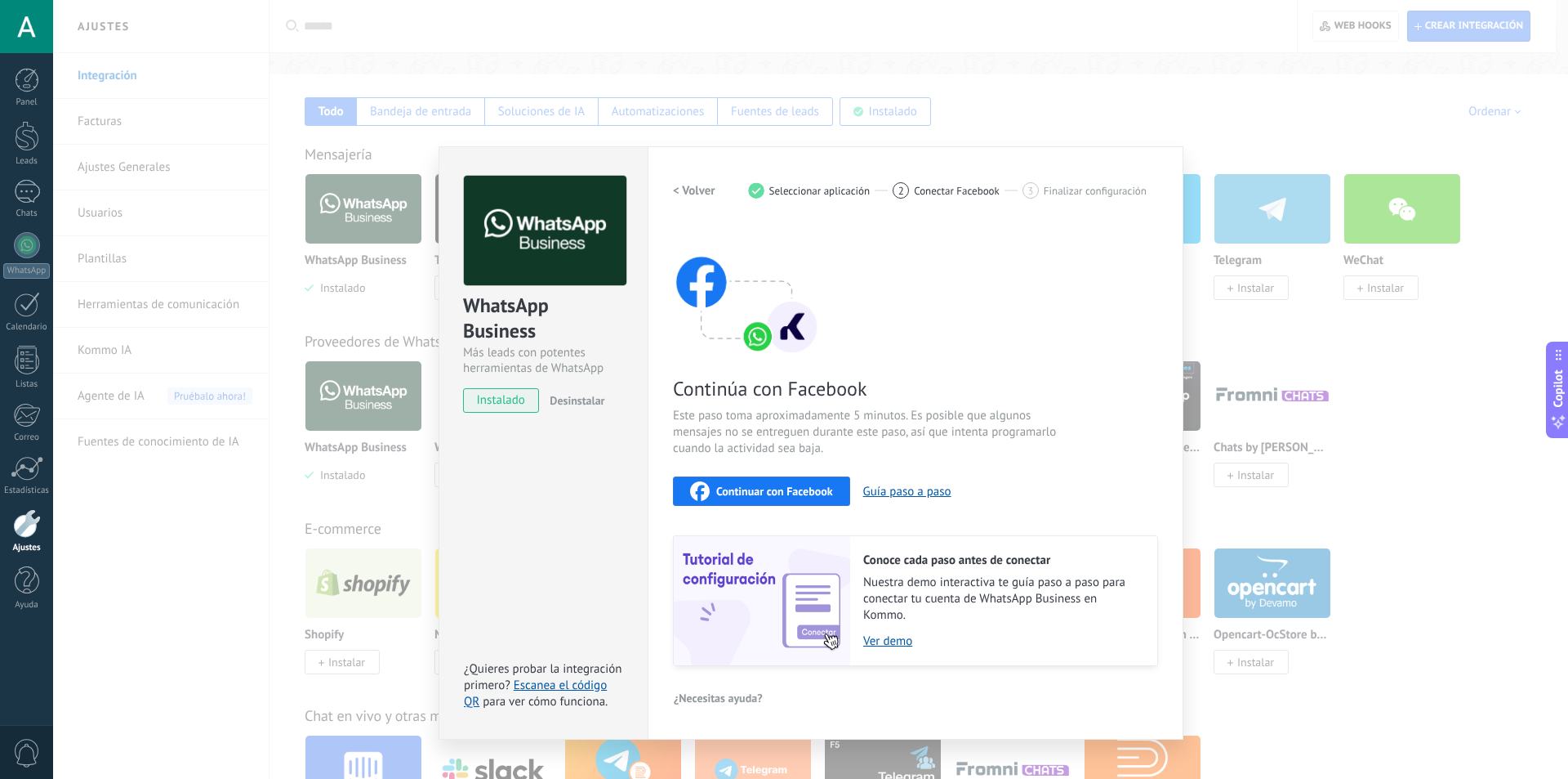
click at [726, 495] on span "Continuar con Facebook" at bounding box center [774, 491] width 117 height 12
